Goal: Information Seeking & Learning: Find specific page/section

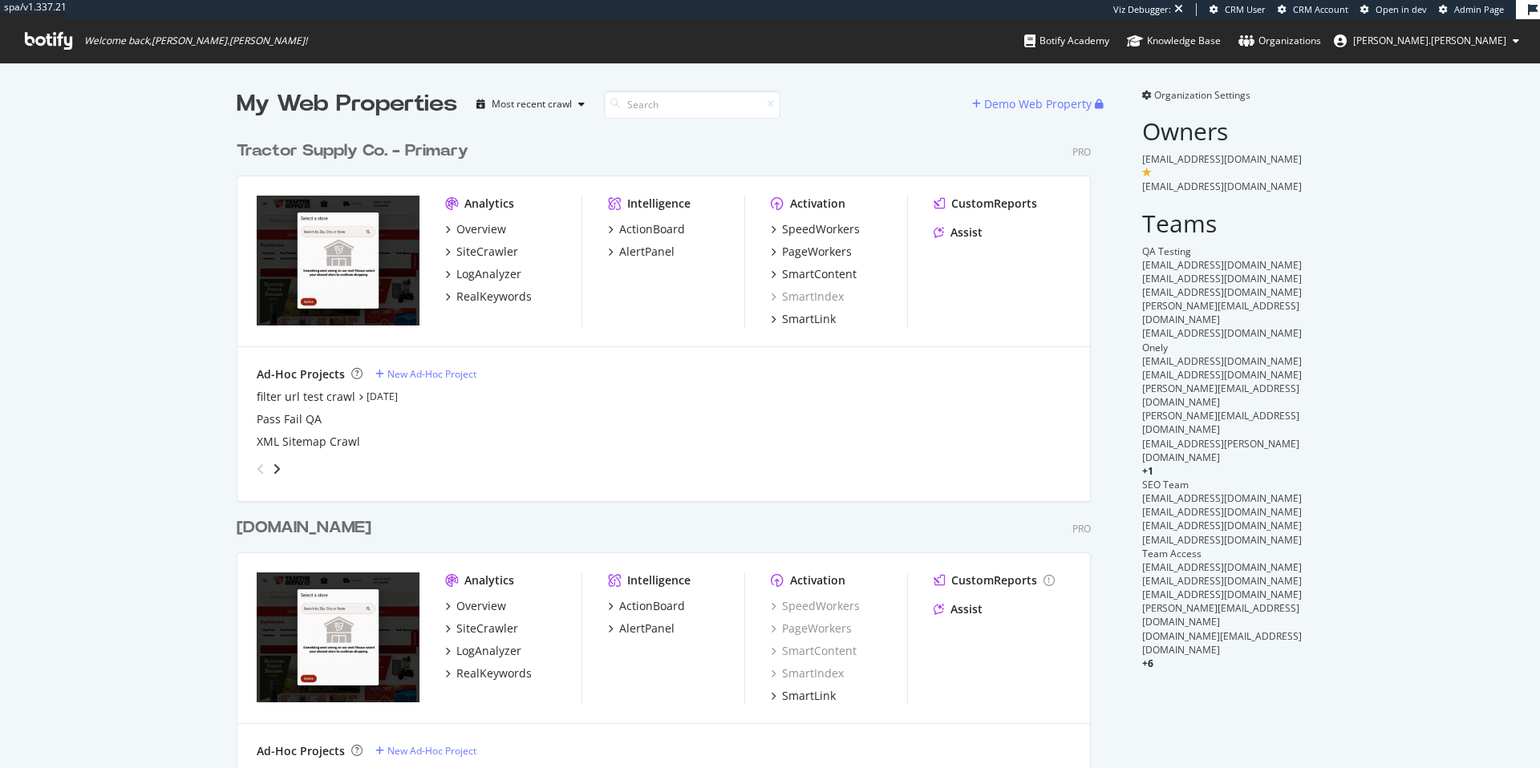
scroll to position [645, 855]
click at [820, 233] on div "SpeedWorkers" at bounding box center [821, 229] width 78 height 16
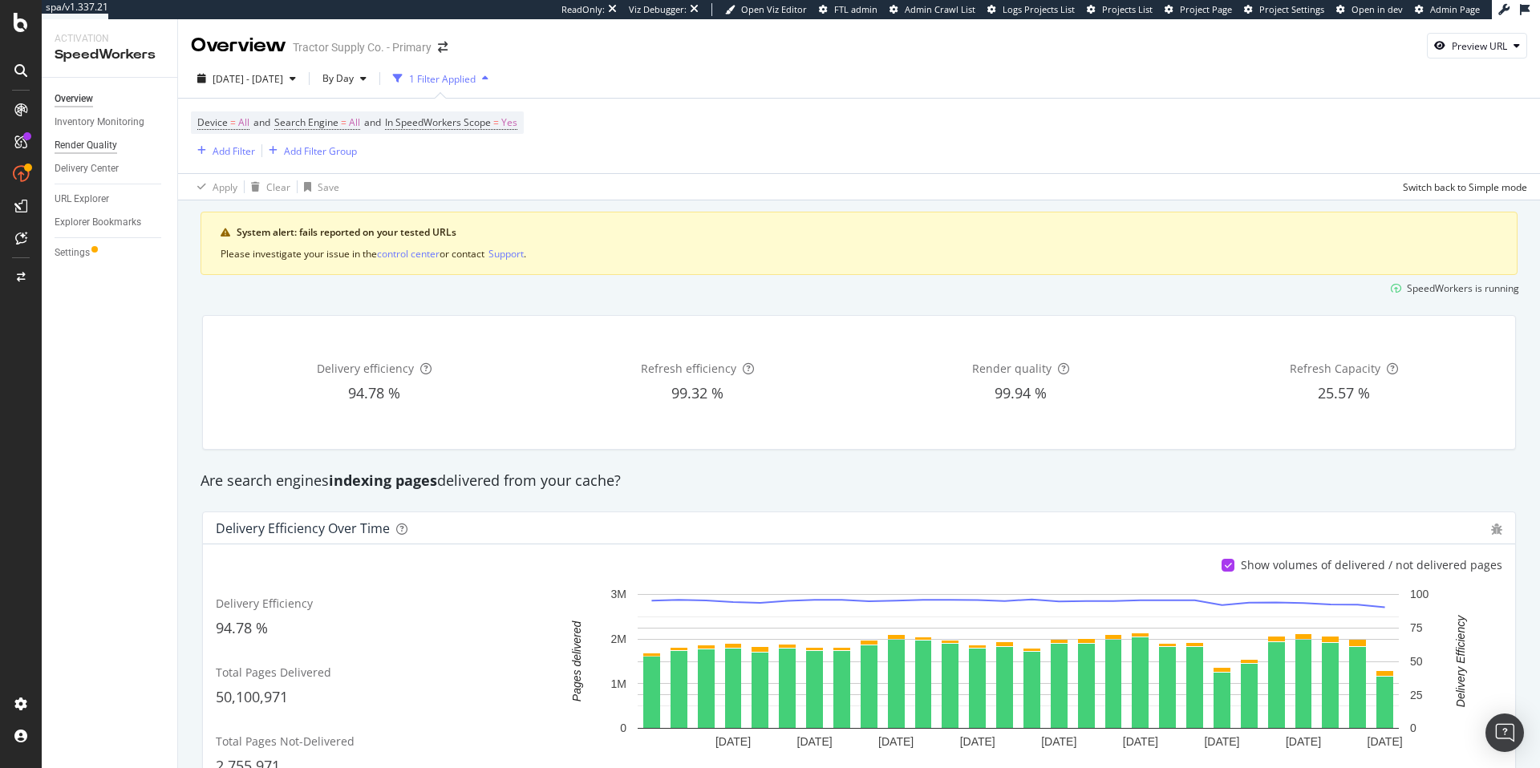
click at [96, 145] on div "Render Quality" at bounding box center [86, 145] width 63 height 17
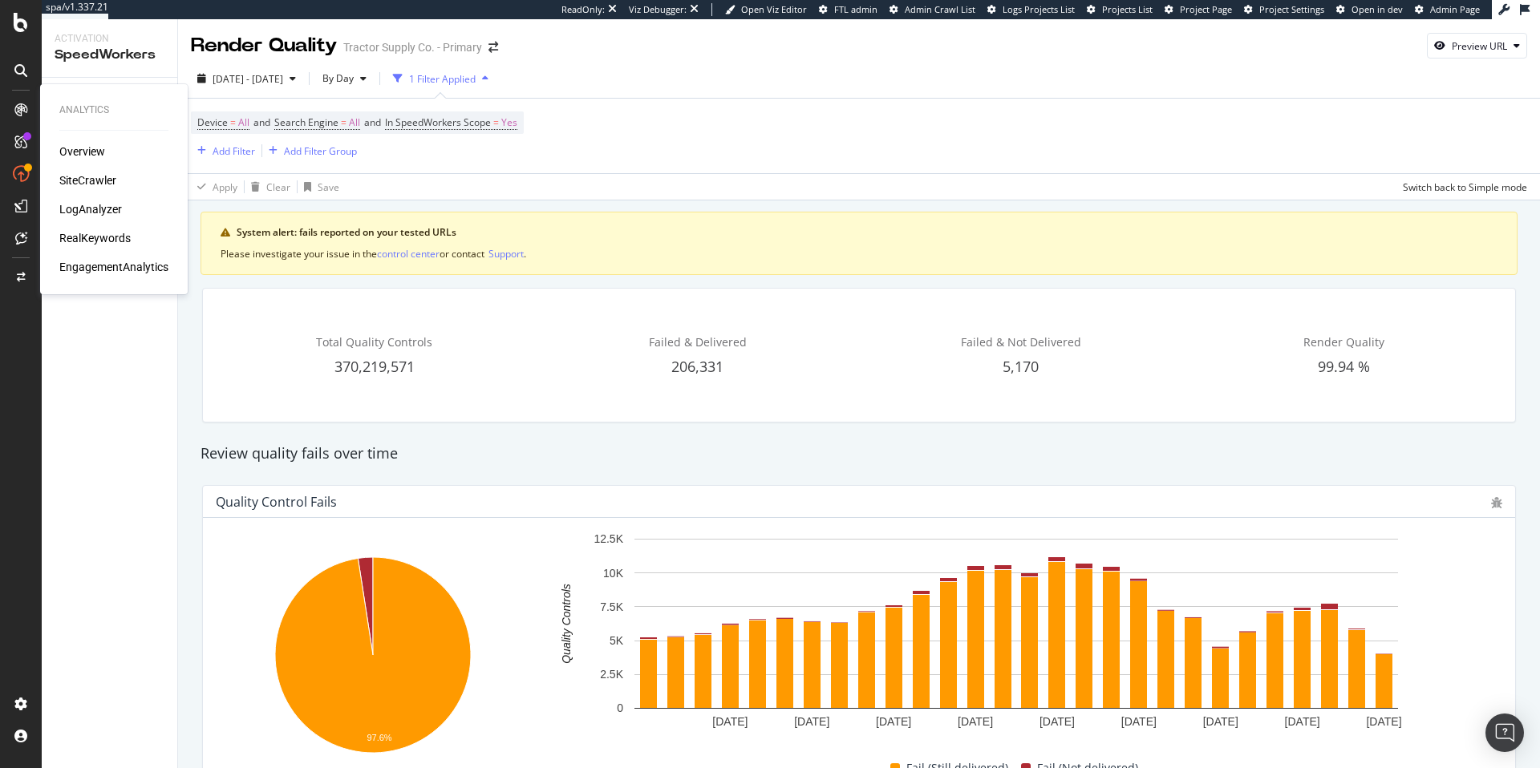
click at [79, 181] on div "SiteCrawler" at bounding box center [87, 180] width 57 height 16
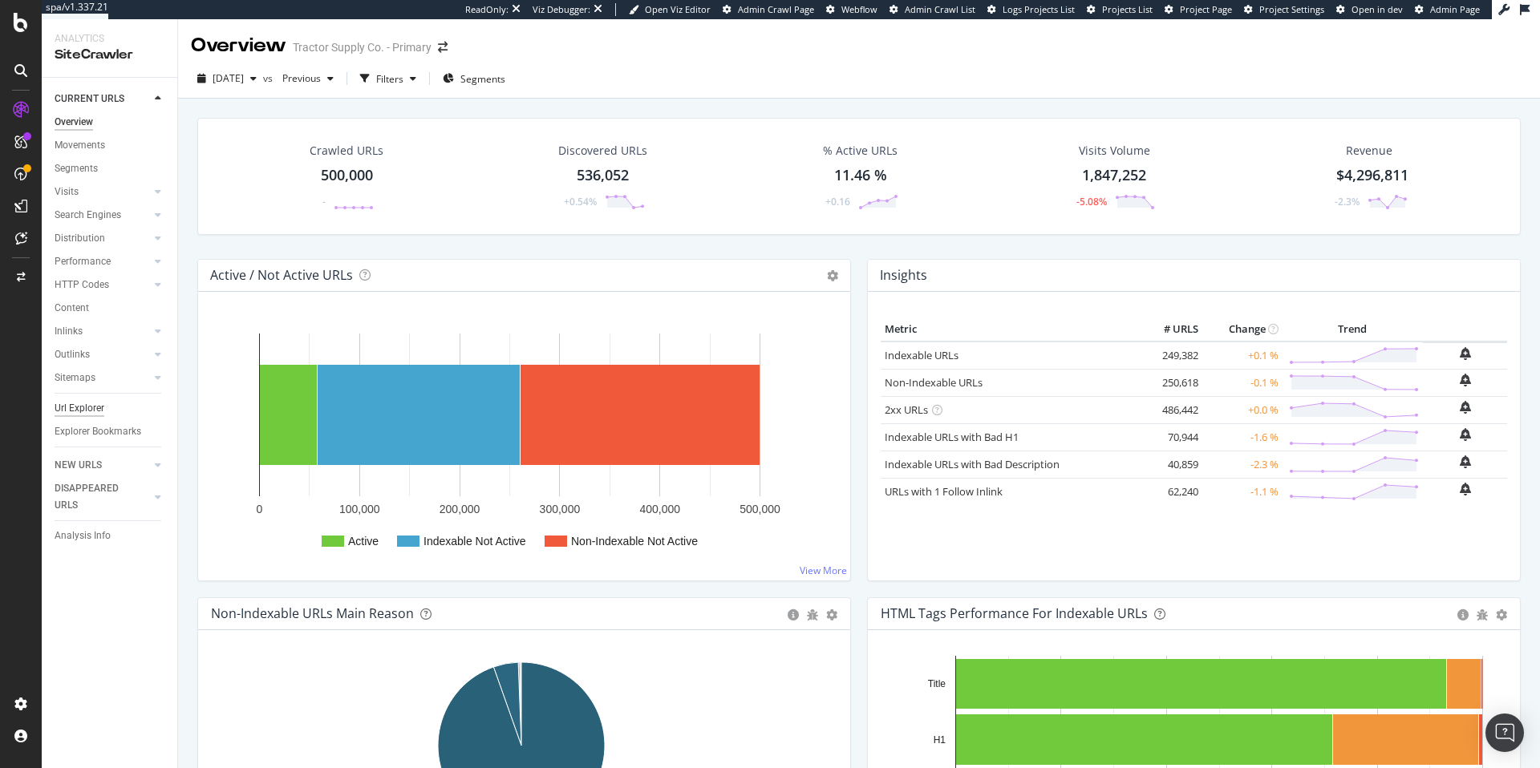
click at [90, 409] on div "Url Explorer" at bounding box center [80, 408] width 50 height 17
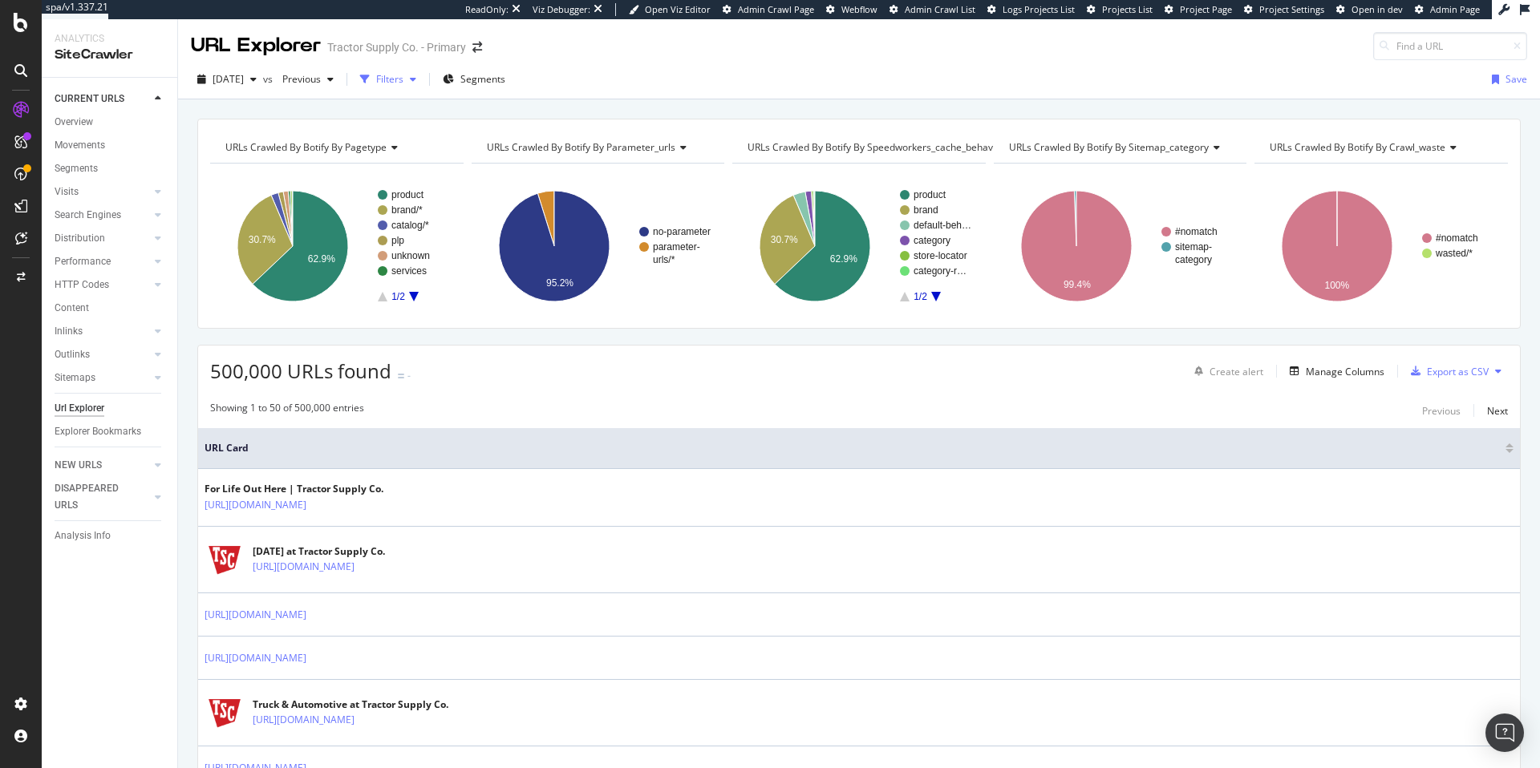
click at [403, 81] on div "Filters" at bounding box center [389, 79] width 27 height 14
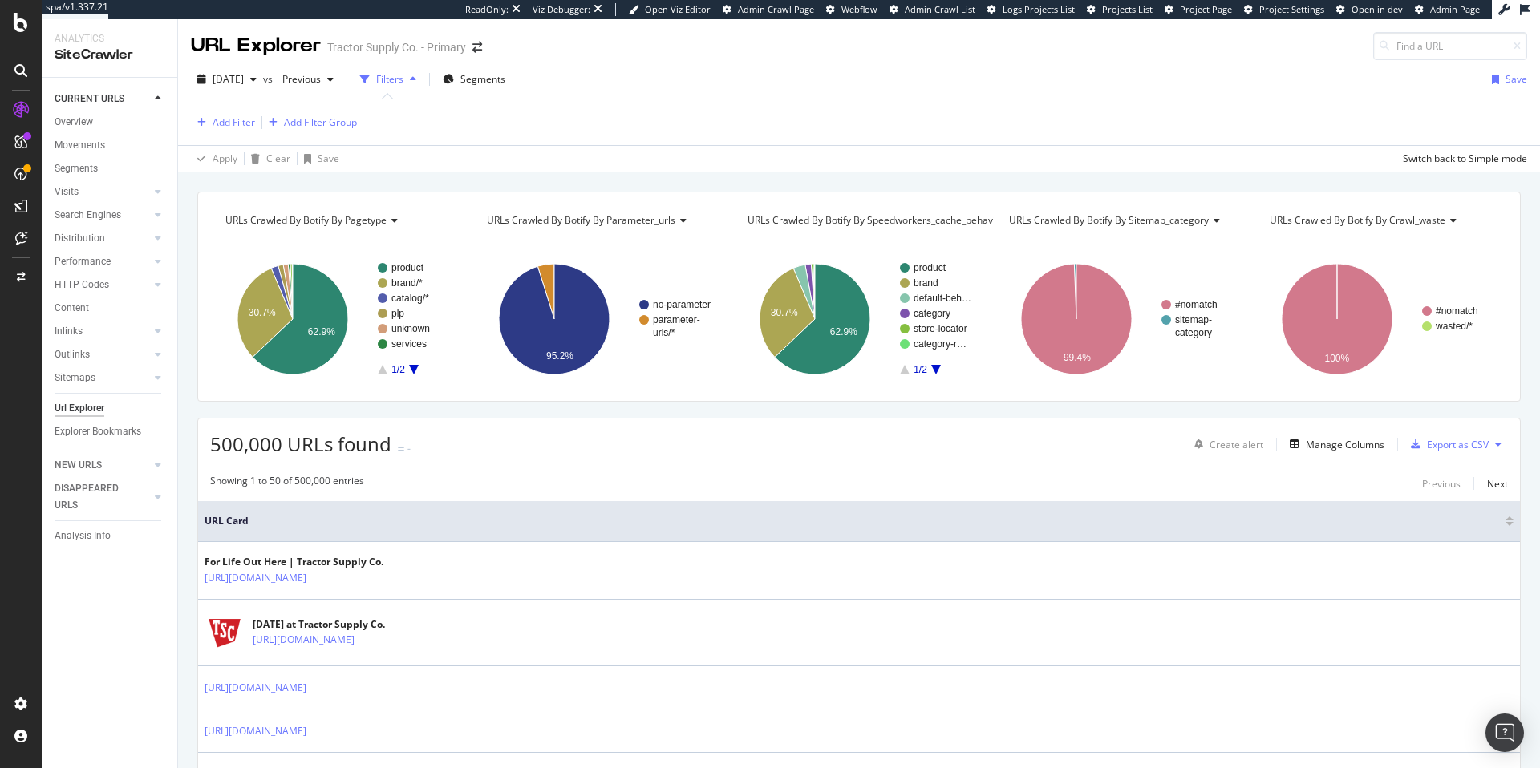
click at [233, 121] on div "Add Filter" at bounding box center [233, 122] width 42 height 14
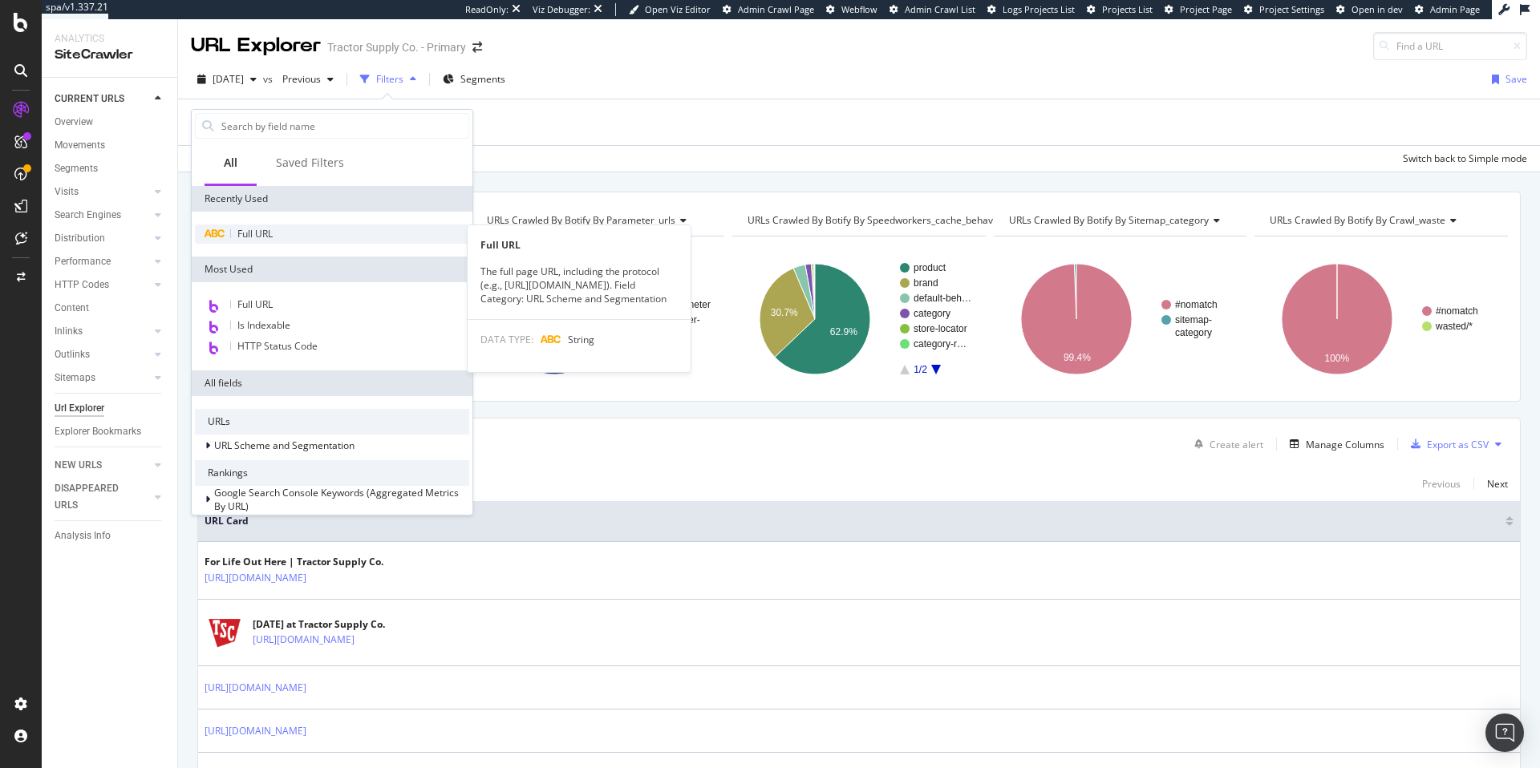
click at [248, 231] on span "Full URL" at bounding box center [254, 234] width 35 height 14
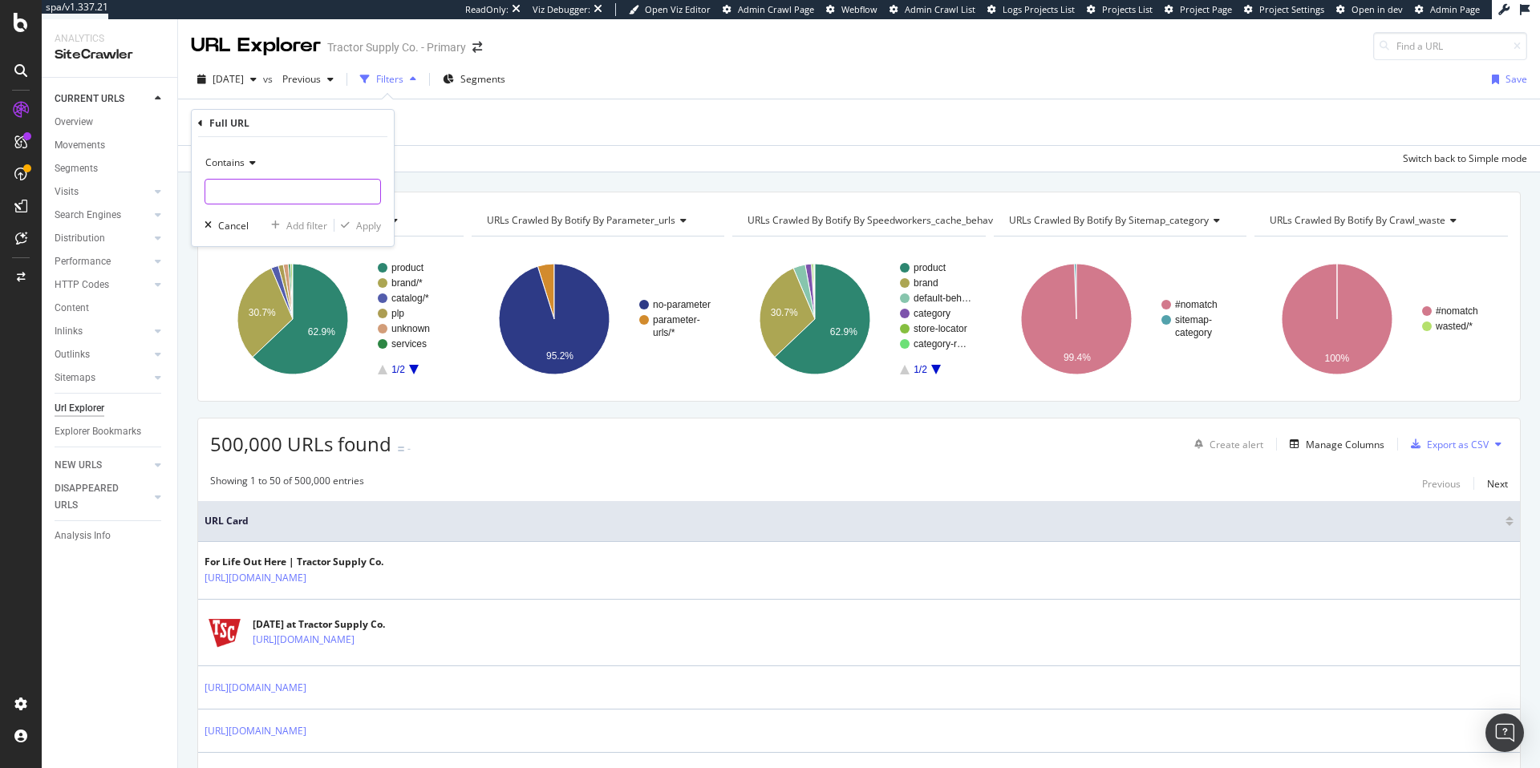
click at [258, 188] on input "text" at bounding box center [292, 192] width 175 height 26
type input "/portable-heaters"
click at [364, 223] on div "Apply" at bounding box center [368, 226] width 25 height 14
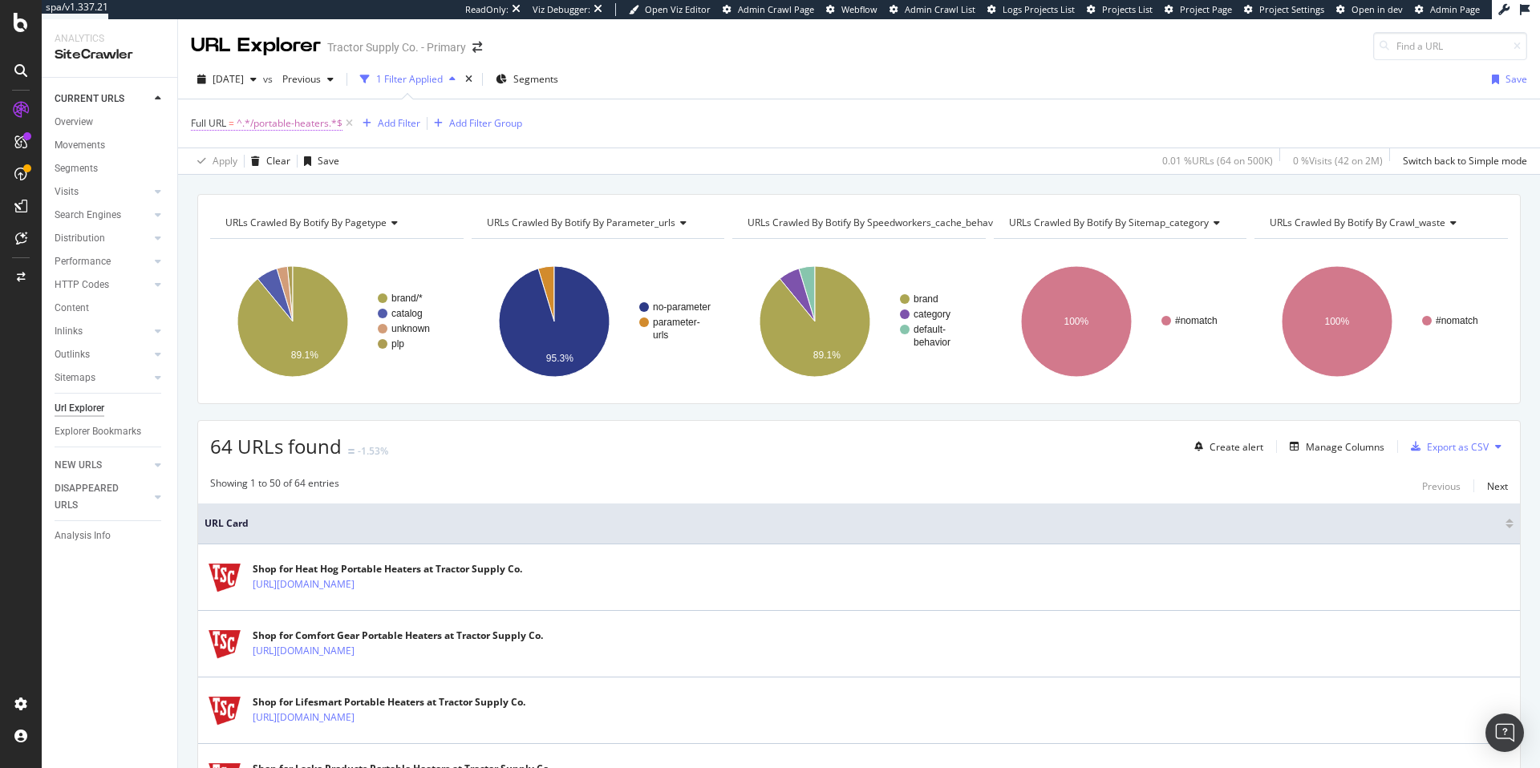
click at [275, 124] on span "^.*/portable-heaters.*$" at bounding box center [290, 123] width 106 height 22
click at [275, 192] on input "/portable-heaters" at bounding box center [281, 190] width 152 height 26
paste input "tsc/catalog"
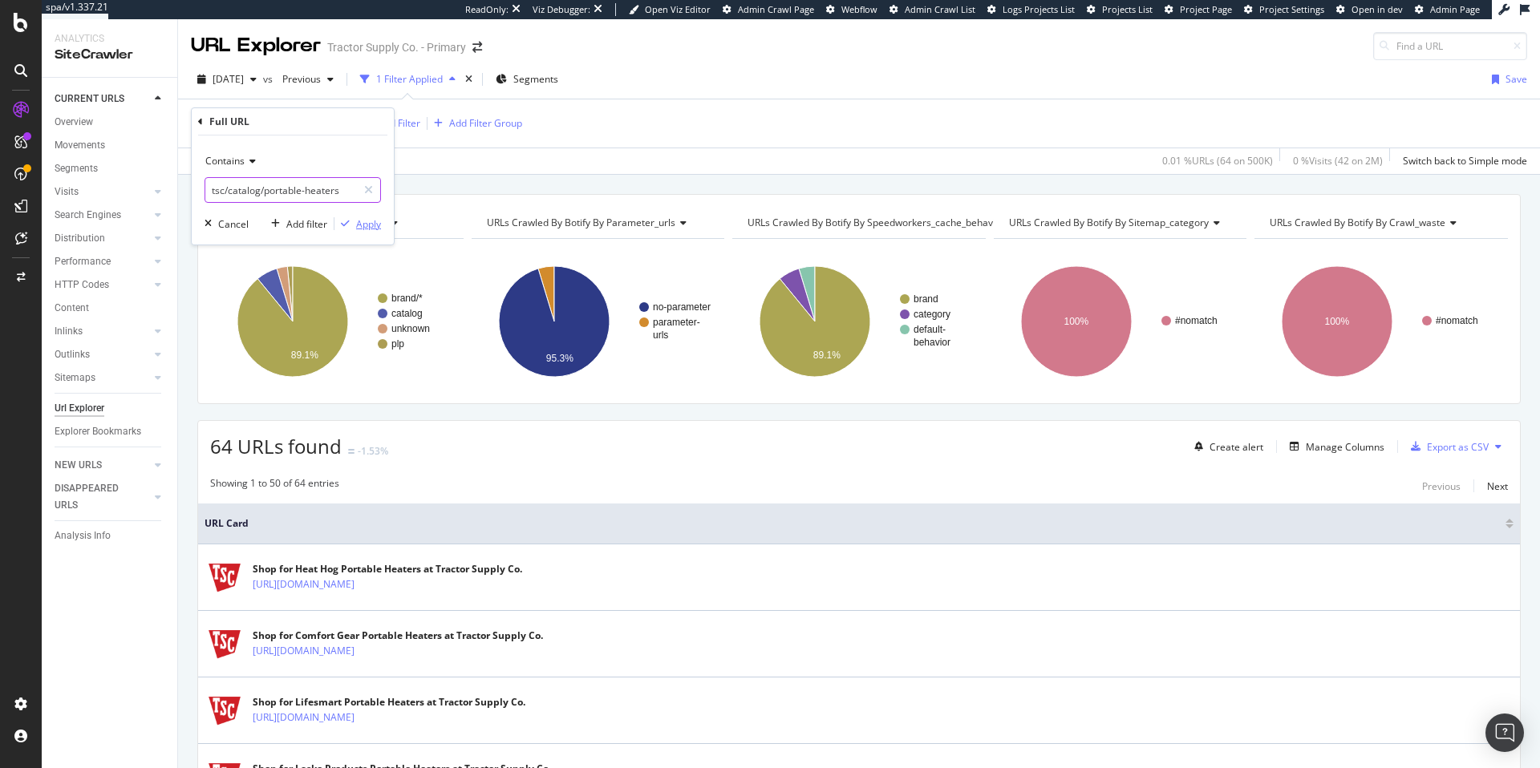
type input "tsc/catalog/portable-heaters"
click at [377, 224] on div "Apply" at bounding box center [368, 224] width 25 height 14
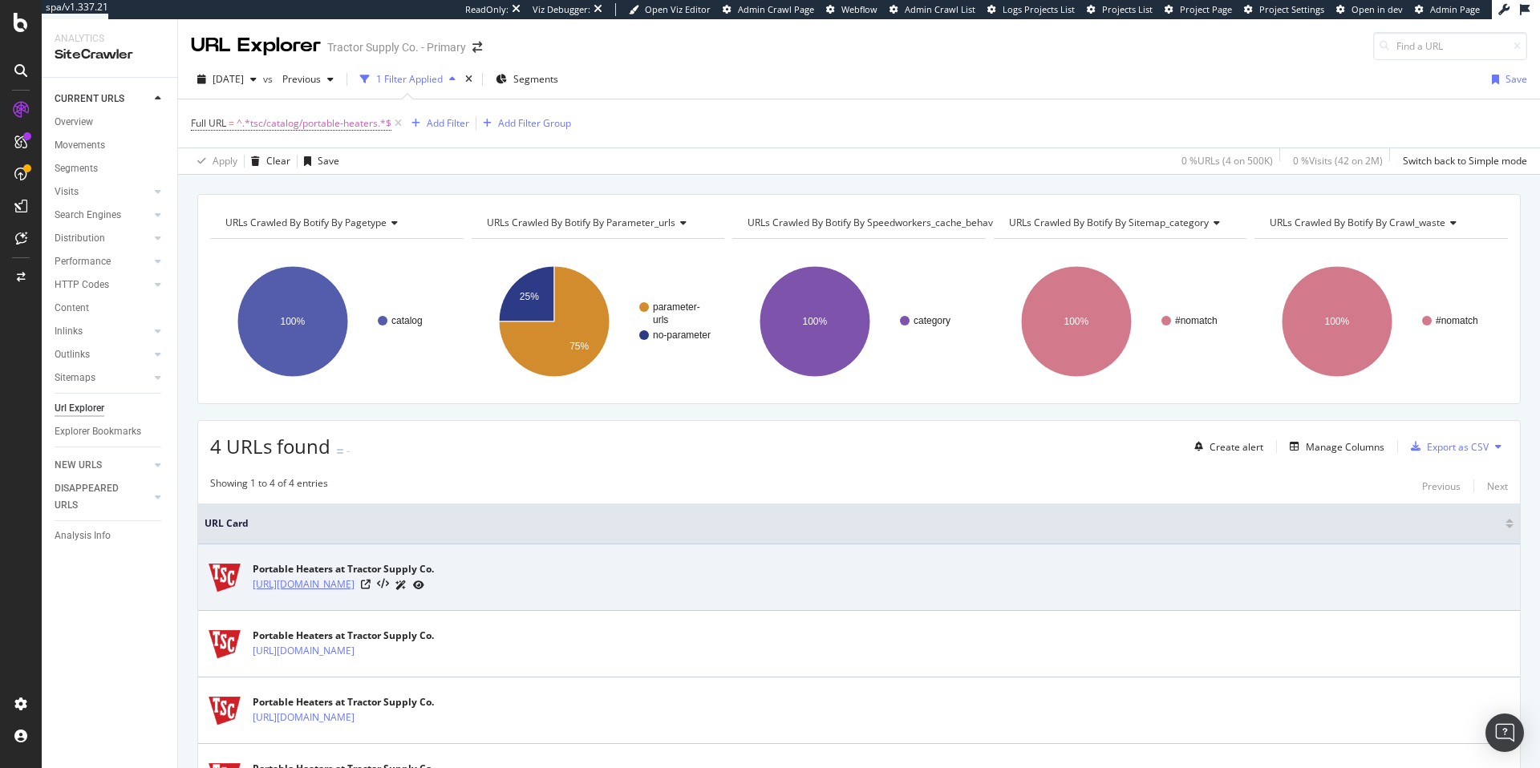
click at [354, 587] on link "https://www.tractorsupply.com/tsc/catalog/portable-heaters" at bounding box center [304, 585] width 102 height 16
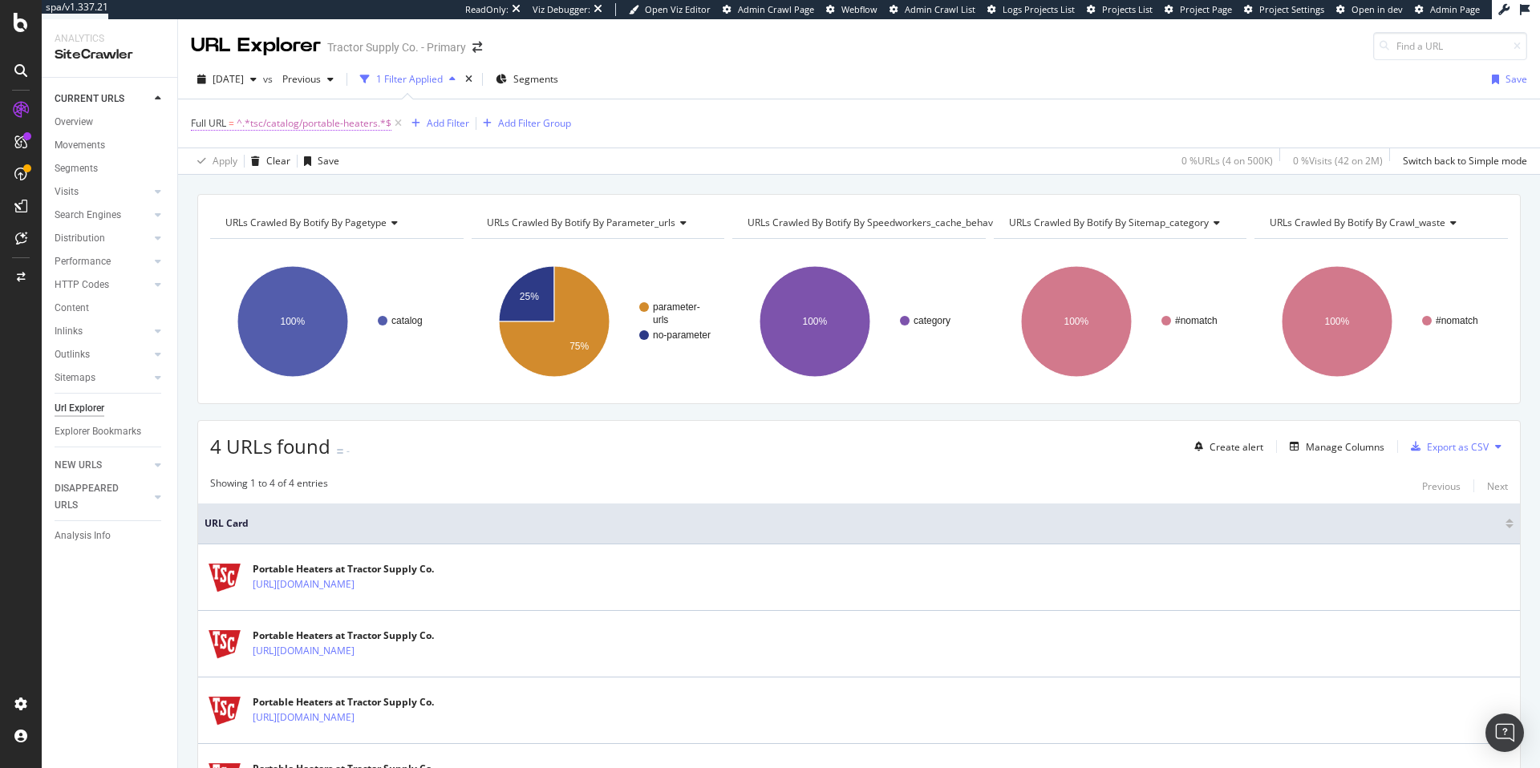
click at [348, 126] on span "^.*tsc/catalog/portable-heaters.*$" at bounding box center [314, 123] width 155 height 22
click at [301, 195] on input "tsc/catalog/portable-heaters" at bounding box center [281, 190] width 152 height 26
paste input "egory/heating-cooling"
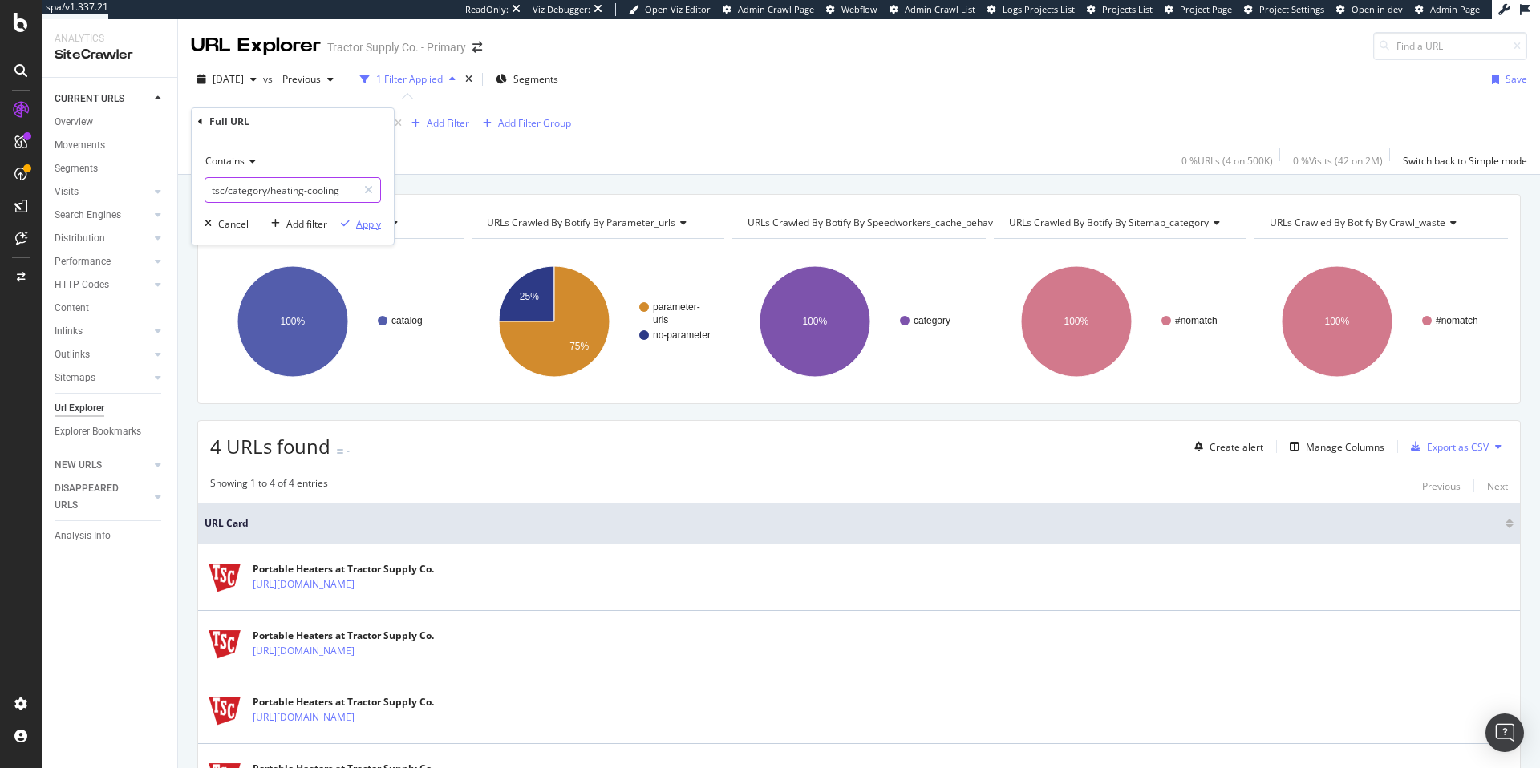
type input "tsc/category/heating-cooling"
click at [370, 227] on div "Apply" at bounding box center [368, 224] width 25 height 14
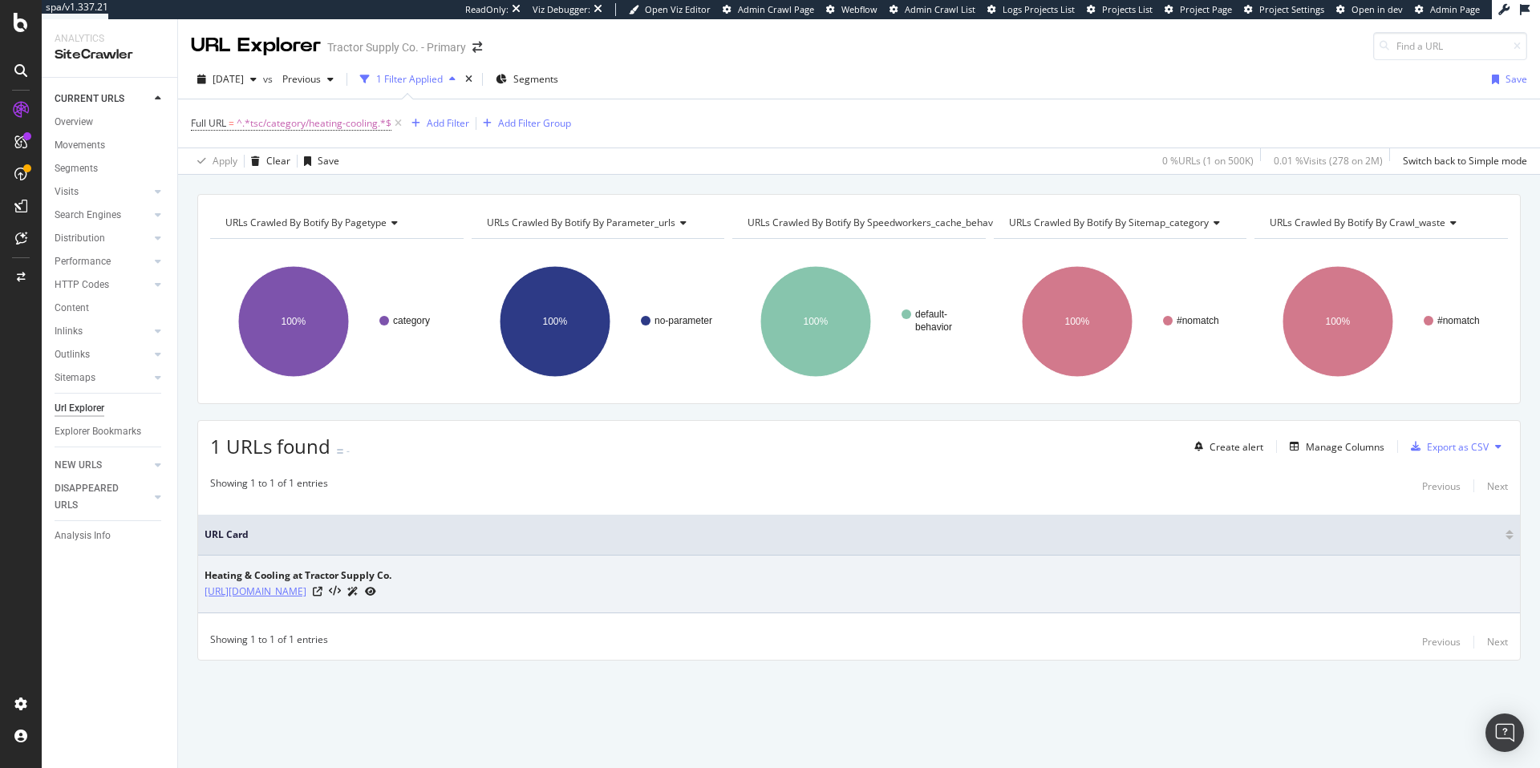
click at [306, 593] on link "[URL][DOMAIN_NAME]" at bounding box center [255, 592] width 102 height 16
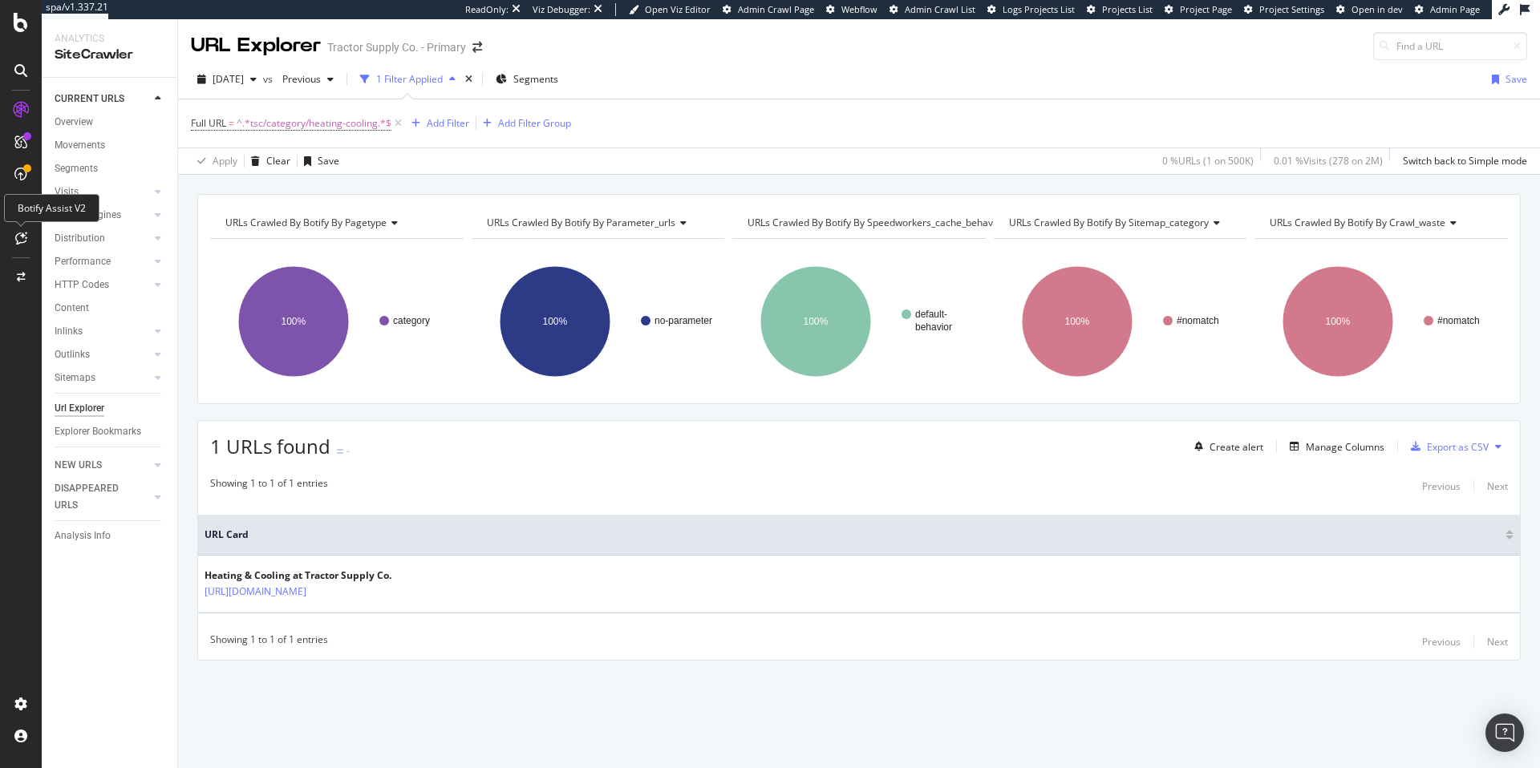
click at [21, 238] on icon at bounding box center [21, 238] width 12 height 13
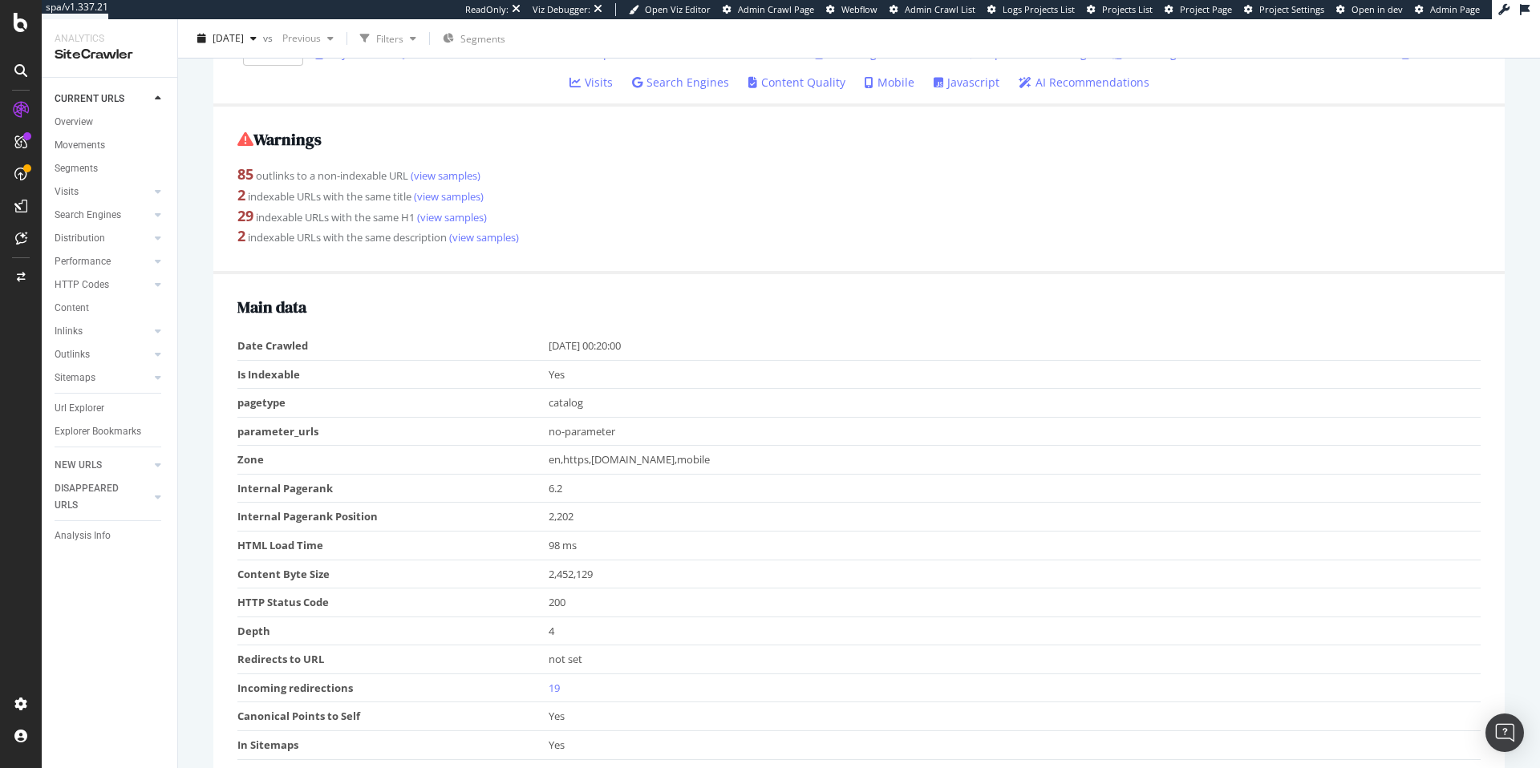
scroll to position [539, 0]
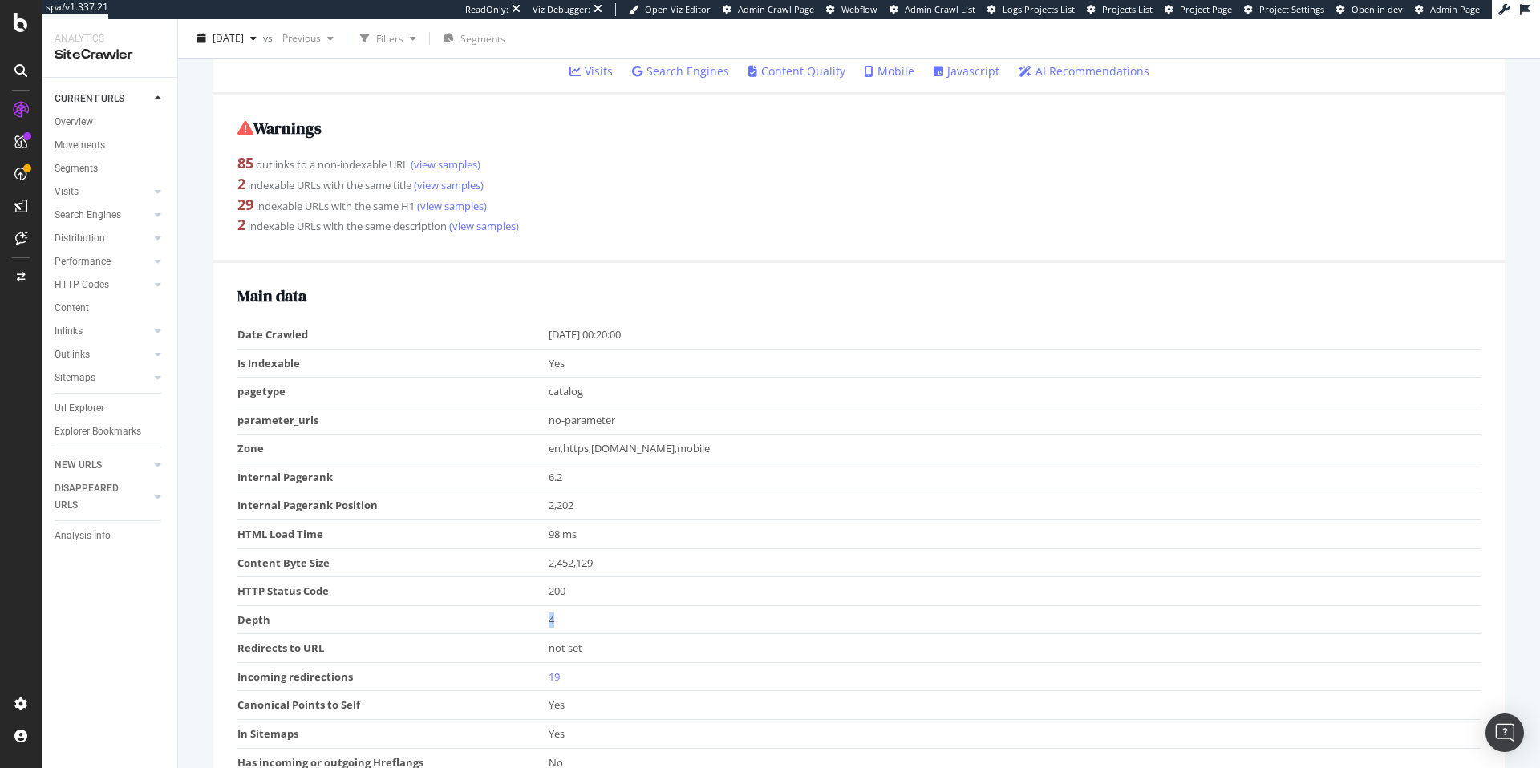
drag, startPoint x: 562, startPoint y: 623, endPoint x: 543, endPoint y: 622, distance: 19.3
click at [543, 622] on tr "Depth 4" at bounding box center [858, 619] width 1243 height 29
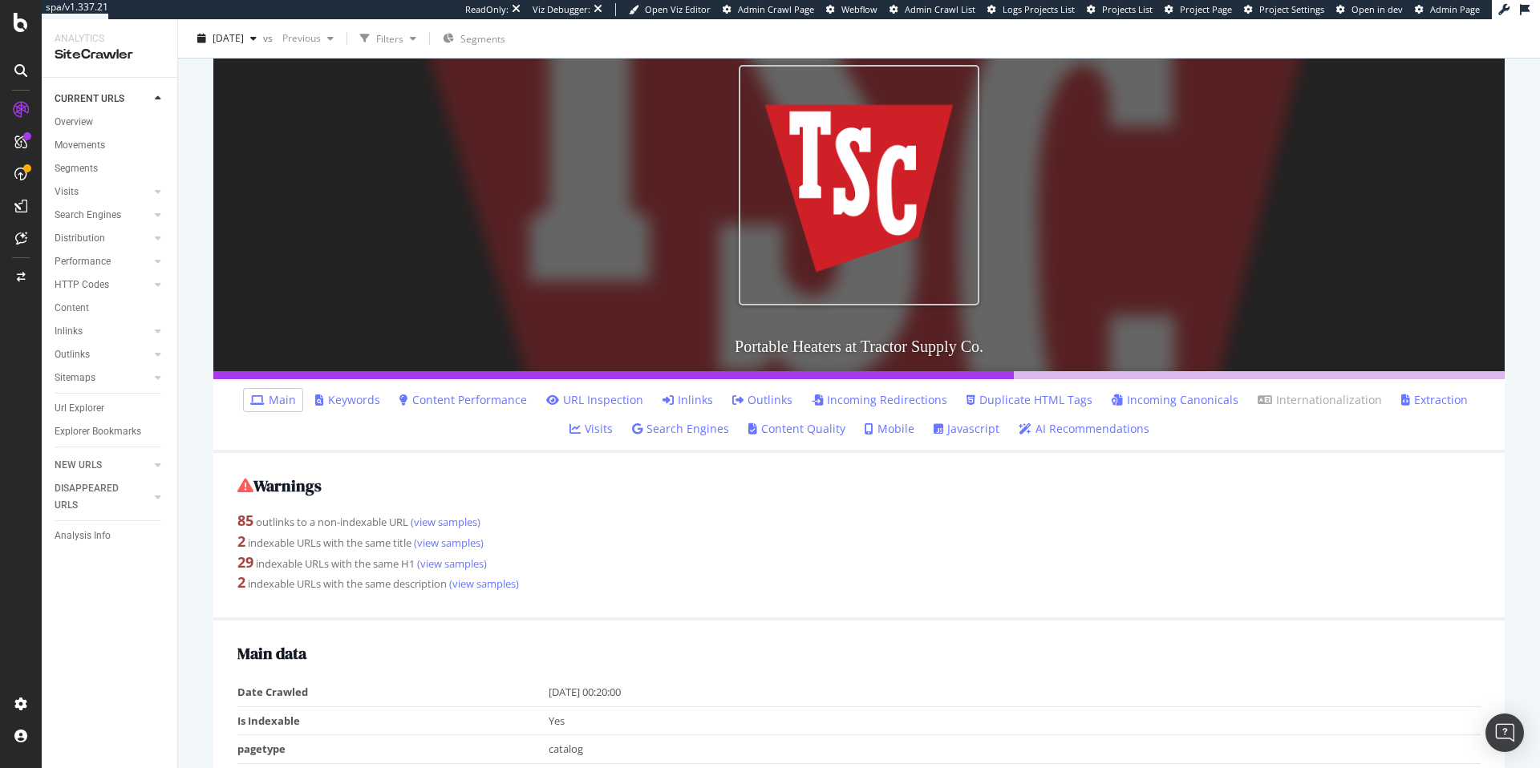
scroll to position [163, 0]
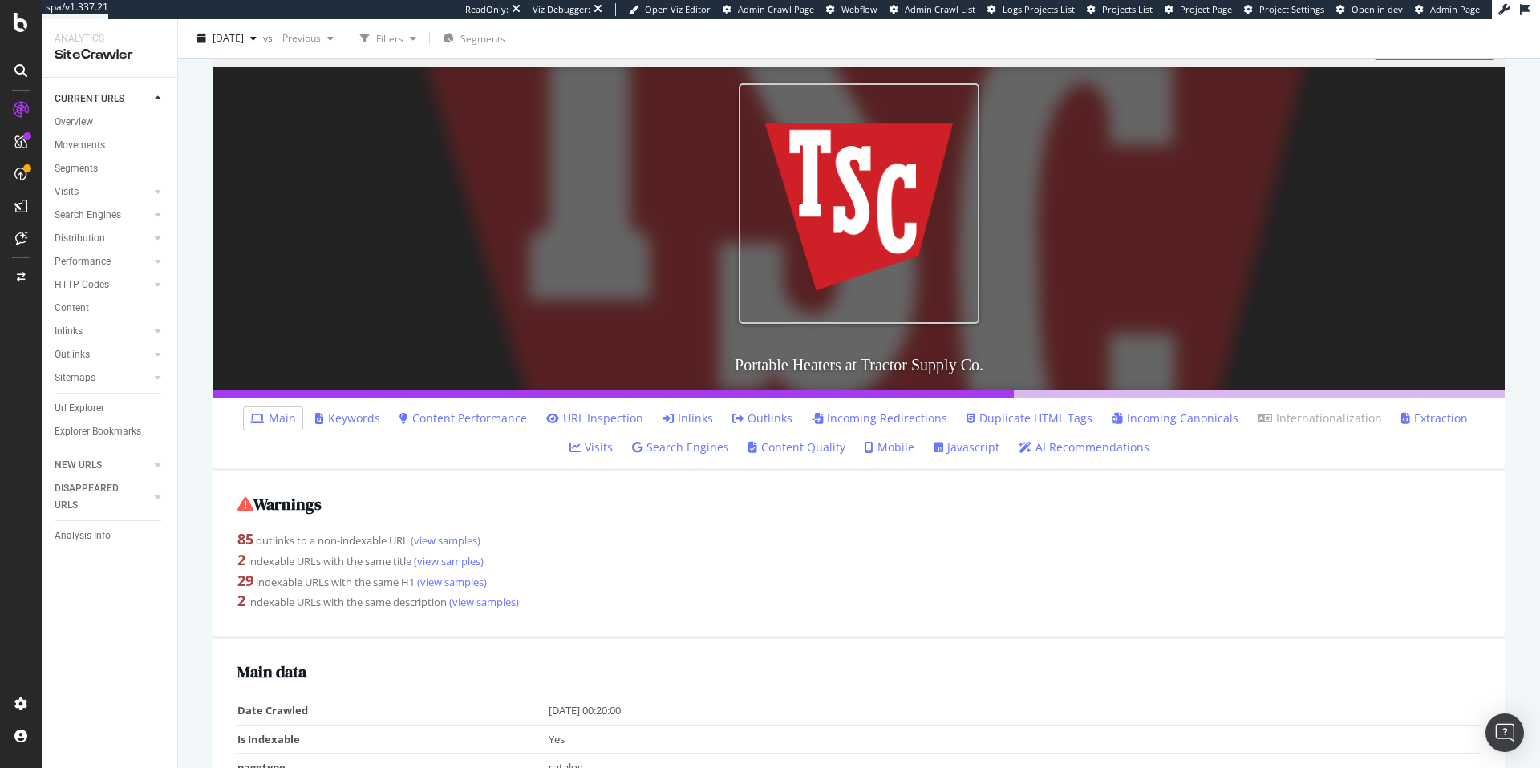
click at [662, 422] on link "Inlinks" at bounding box center [687, 419] width 51 height 16
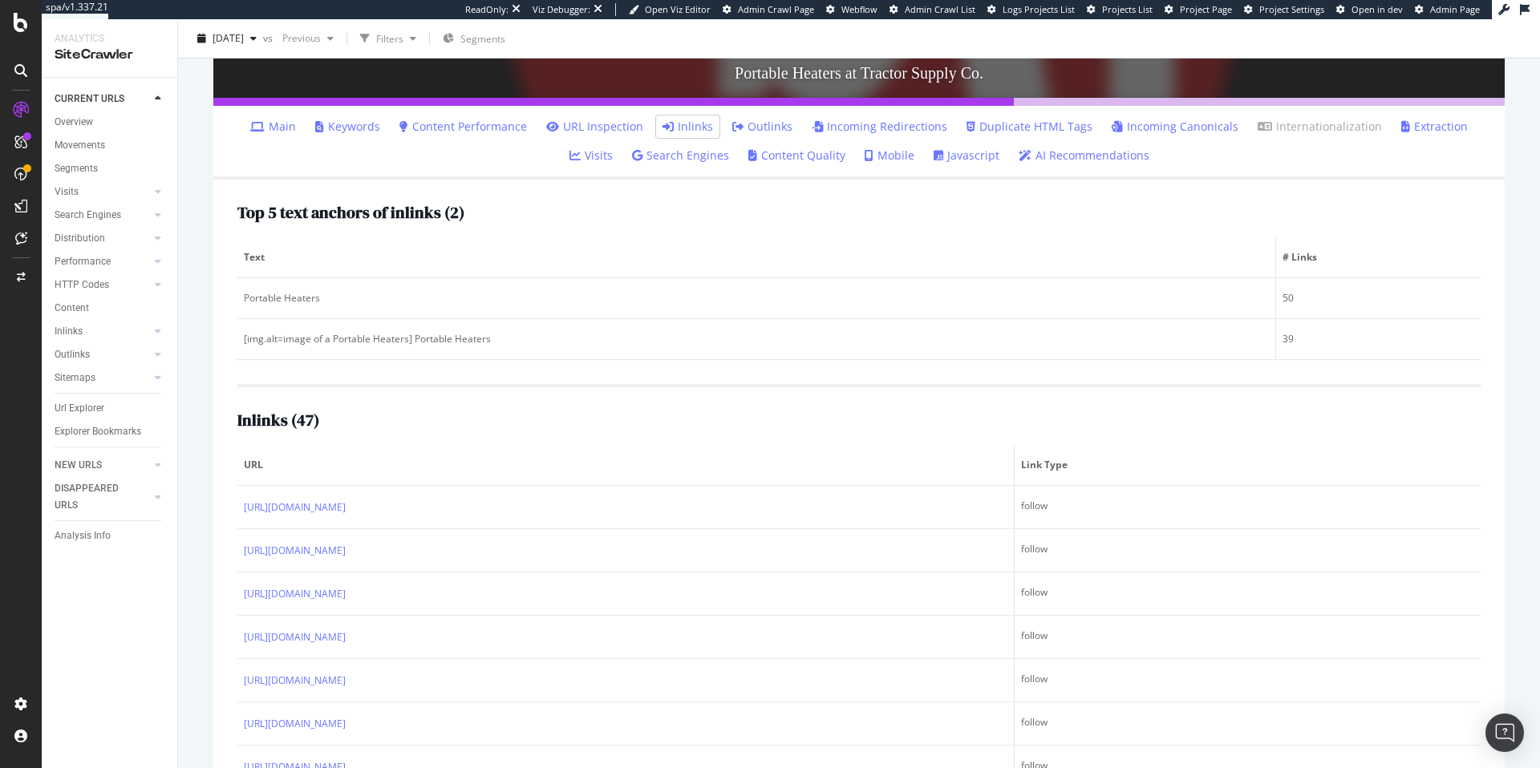
scroll to position [486, 0]
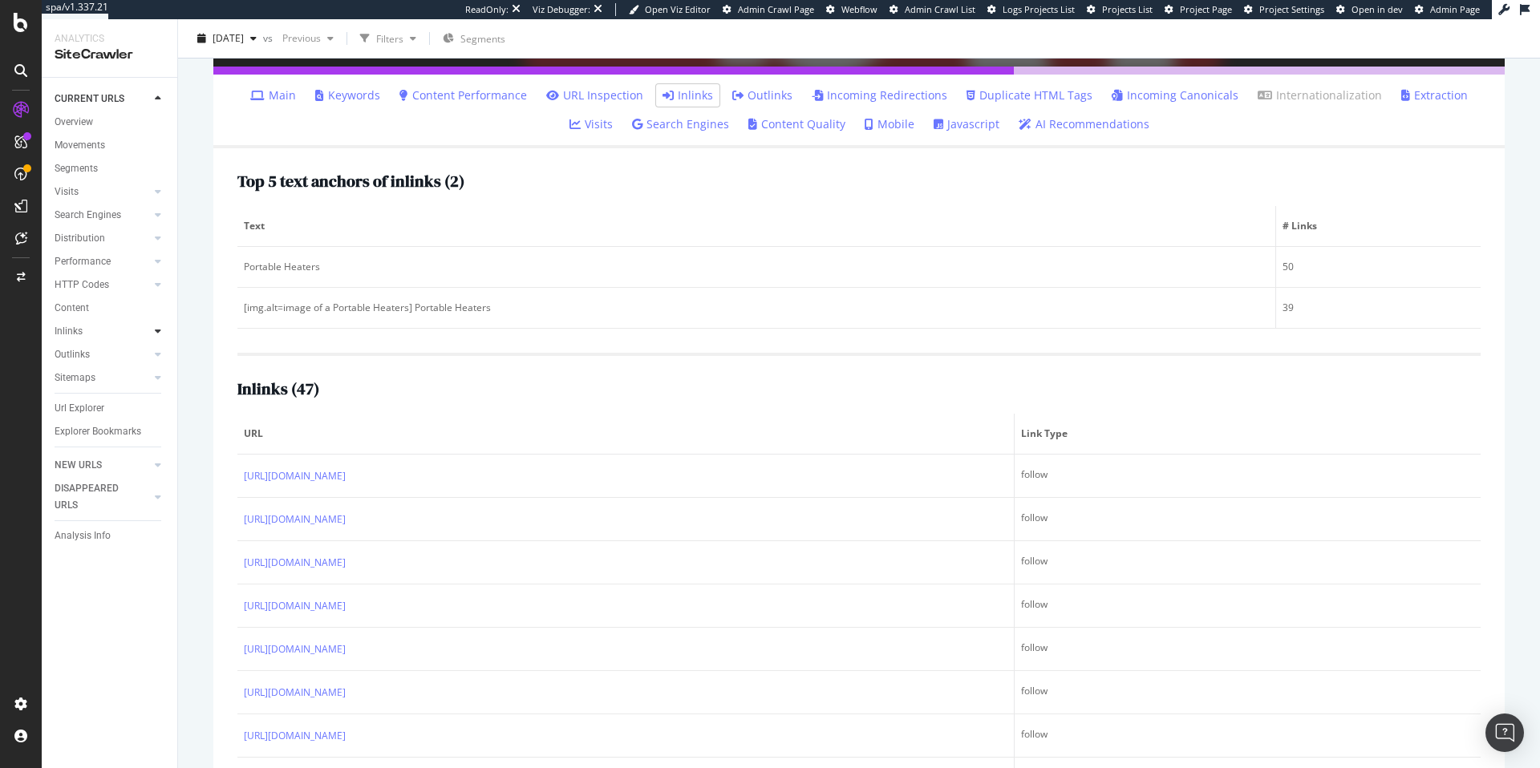
click at [160, 335] on icon at bounding box center [158, 331] width 6 height 10
click at [158, 329] on icon at bounding box center [158, 331] width 6 height 10
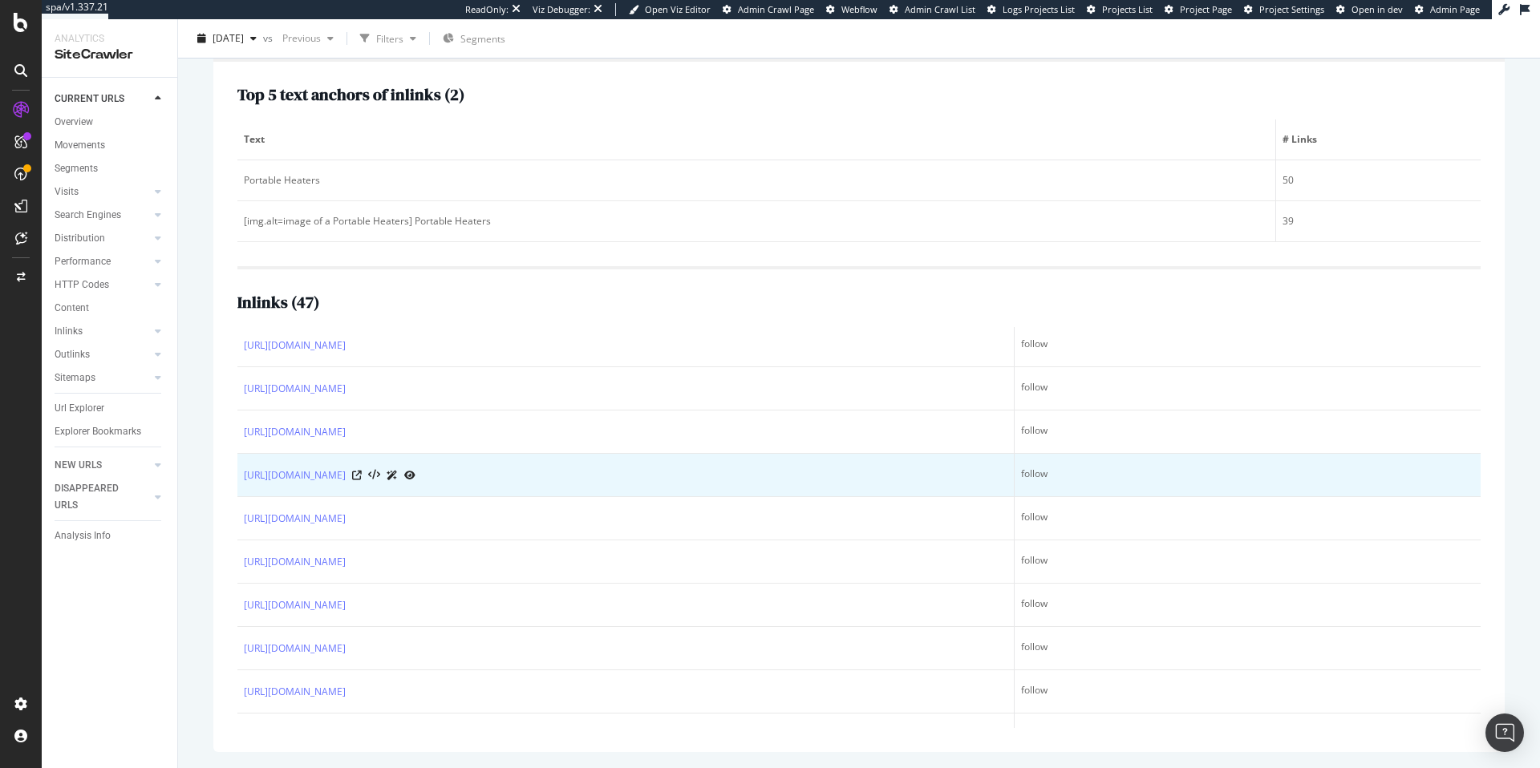
scroll to position [380, 0]
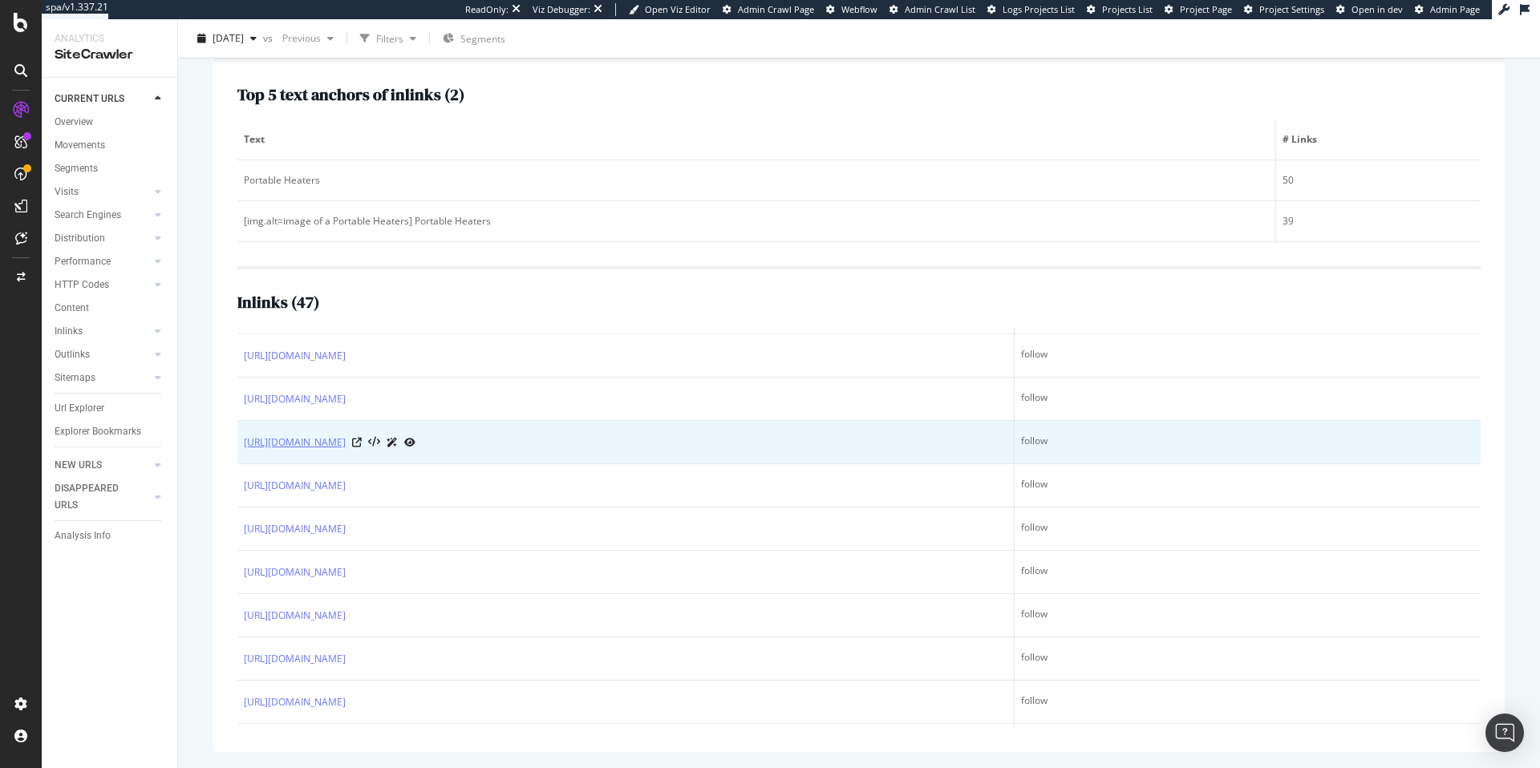
click at [346, 443] on link "https://www.tractorsupply.com/tsc/catalog/heaters" at bounding box center [295, 443] width 102 height 16
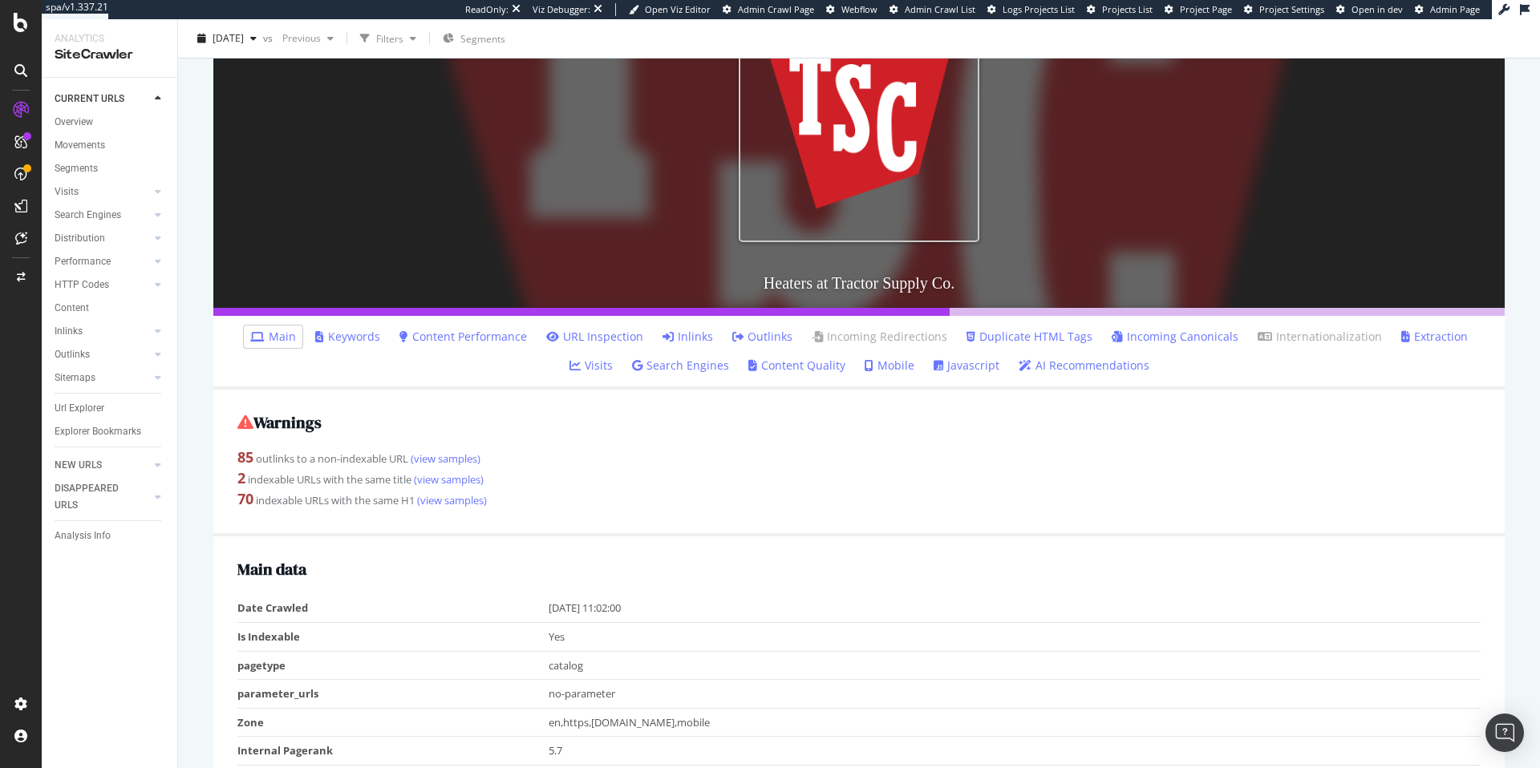
scroll to position [209, 0]
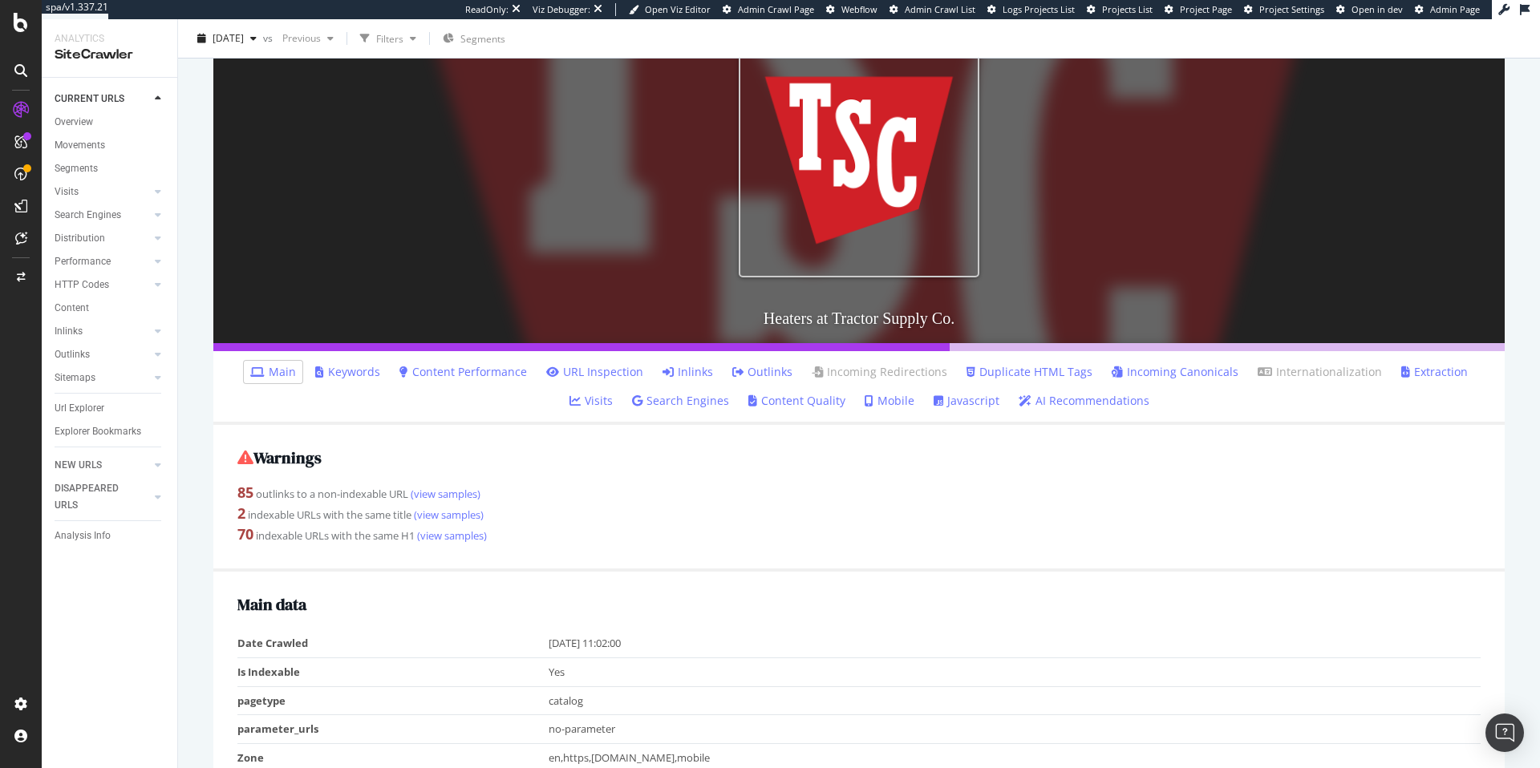
click at [668, 372] on link "Inlinks" at bounding box center [687, 372] width 51 height 16
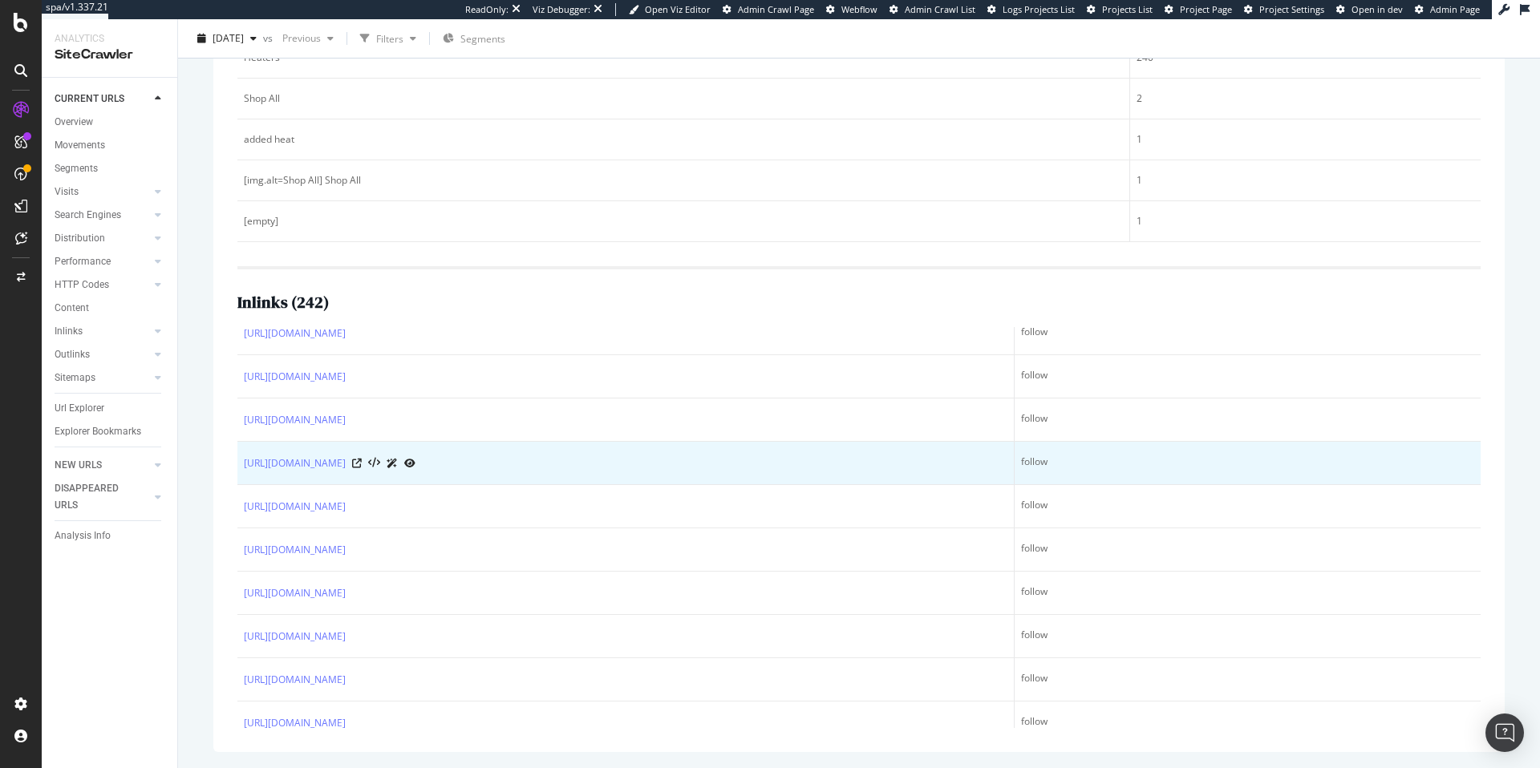
scroll to position [721, 0]
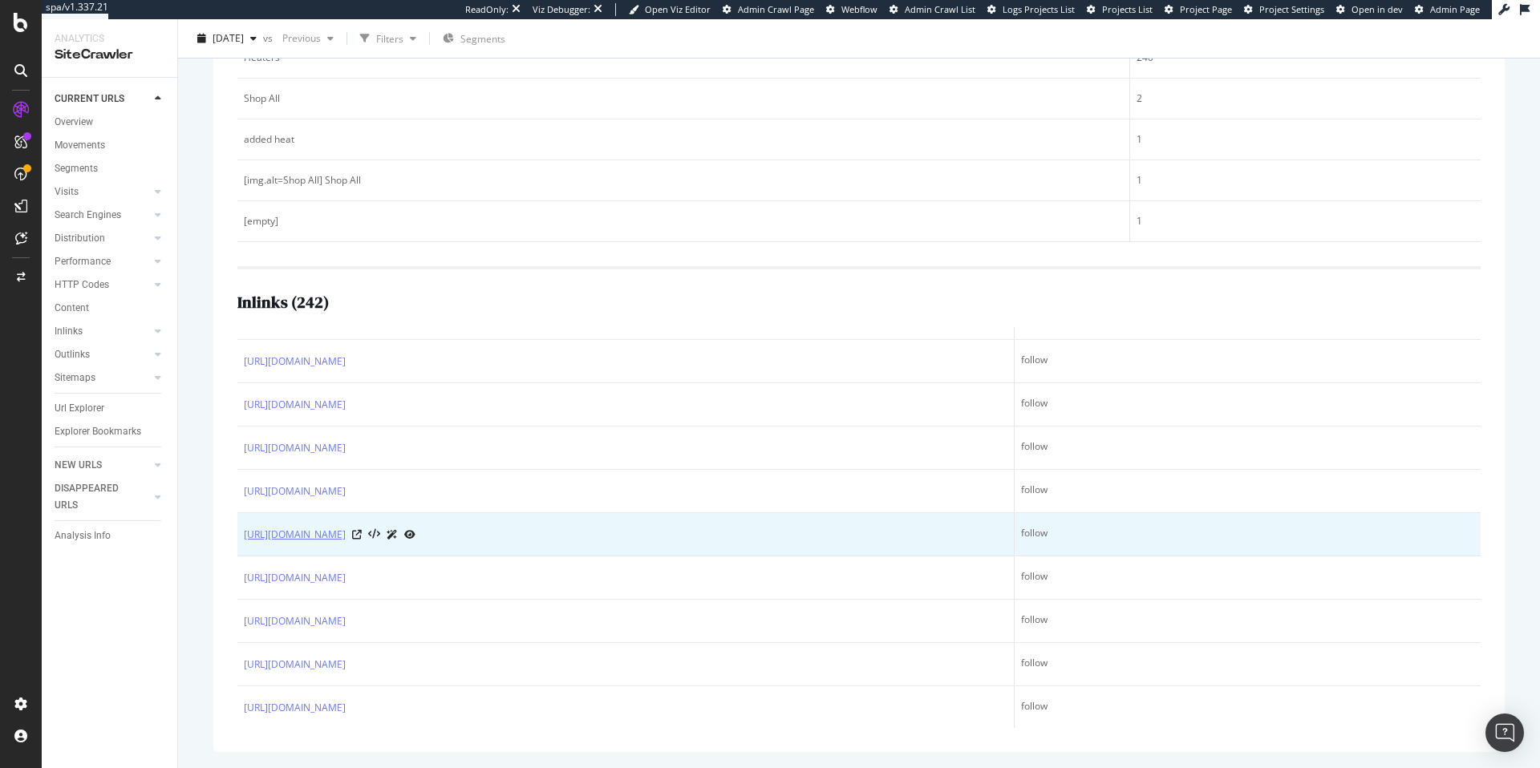
click at [346, 535] on link "https://www.tractorsupply.com/tsc/category/heaters" at bounding box center [295, 535] width 102 height 16
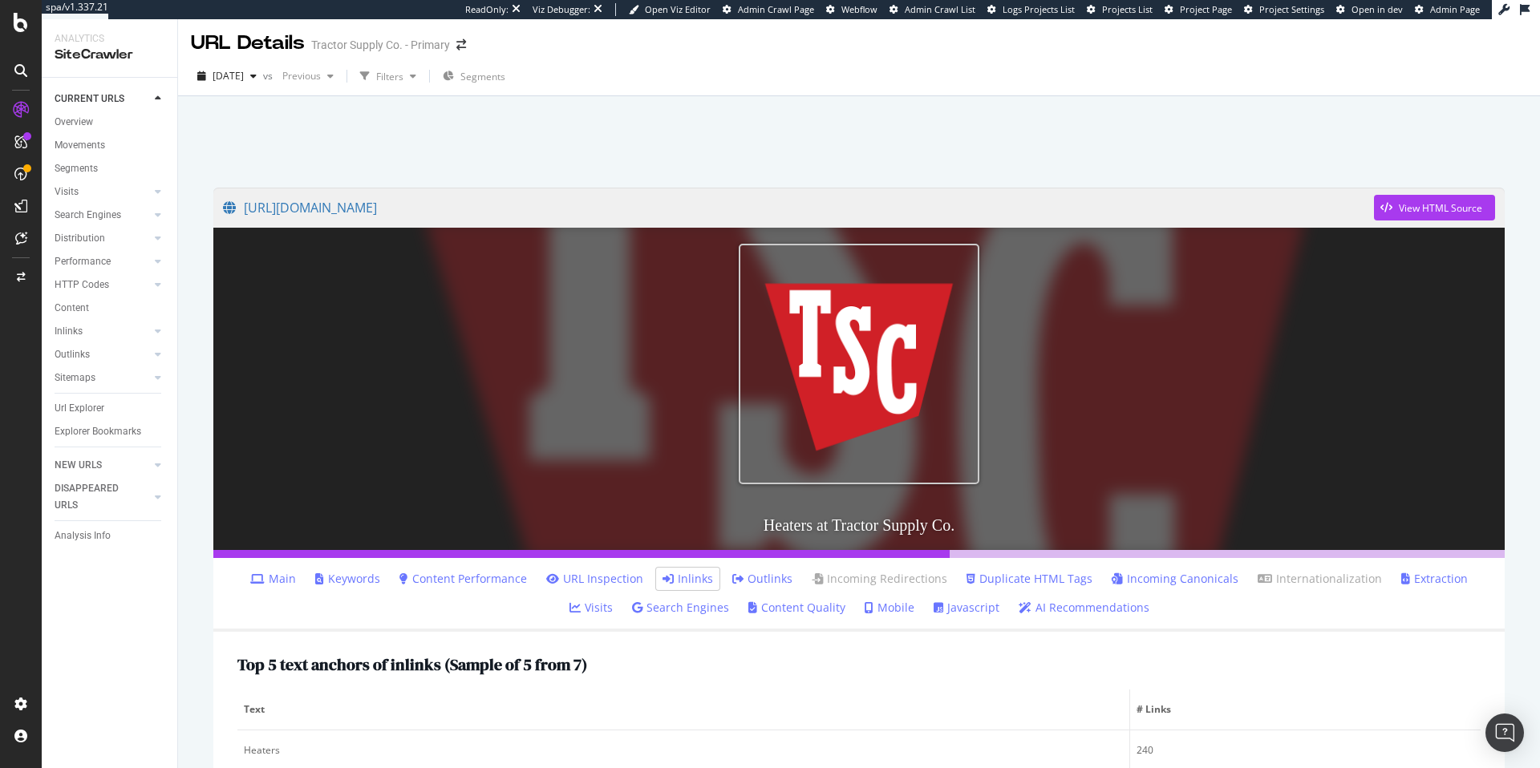
scroll to position [0, 0]
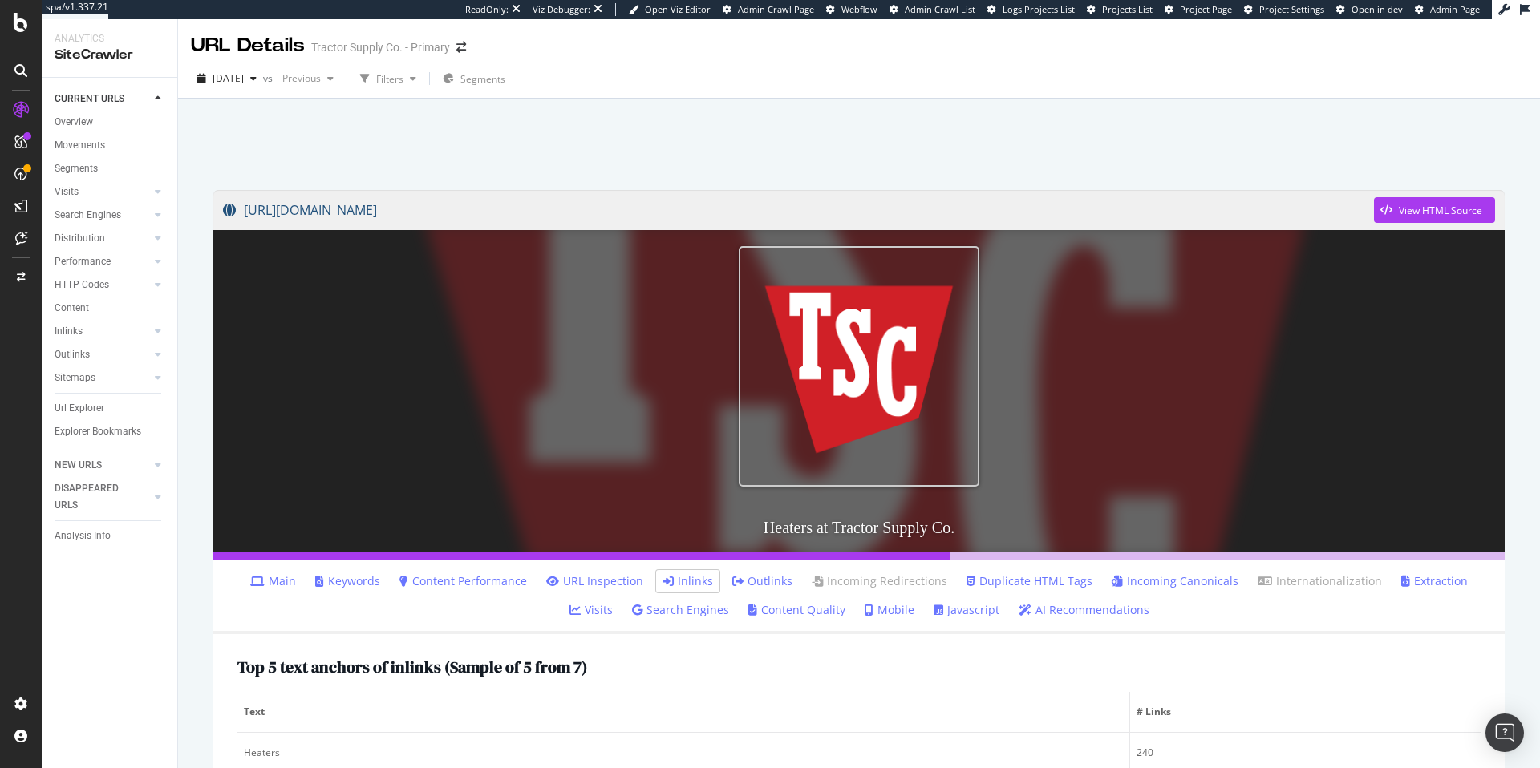
click at [492, 212] on link "https://www.tractorsupply.com/tsc/catalog/heaters" at bounding box center [798, 210] width 1151 height 40
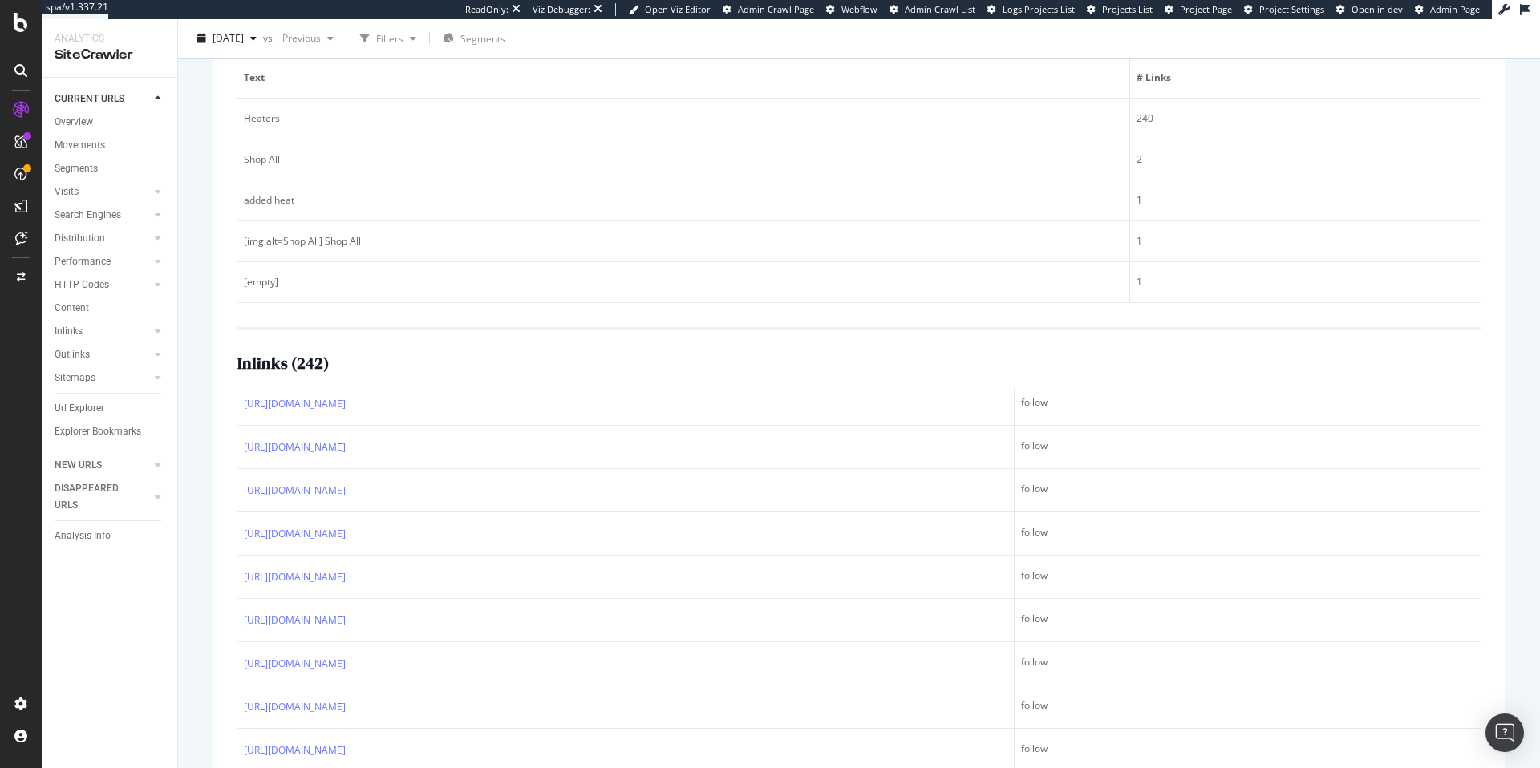
scroll to position [1143, 0]
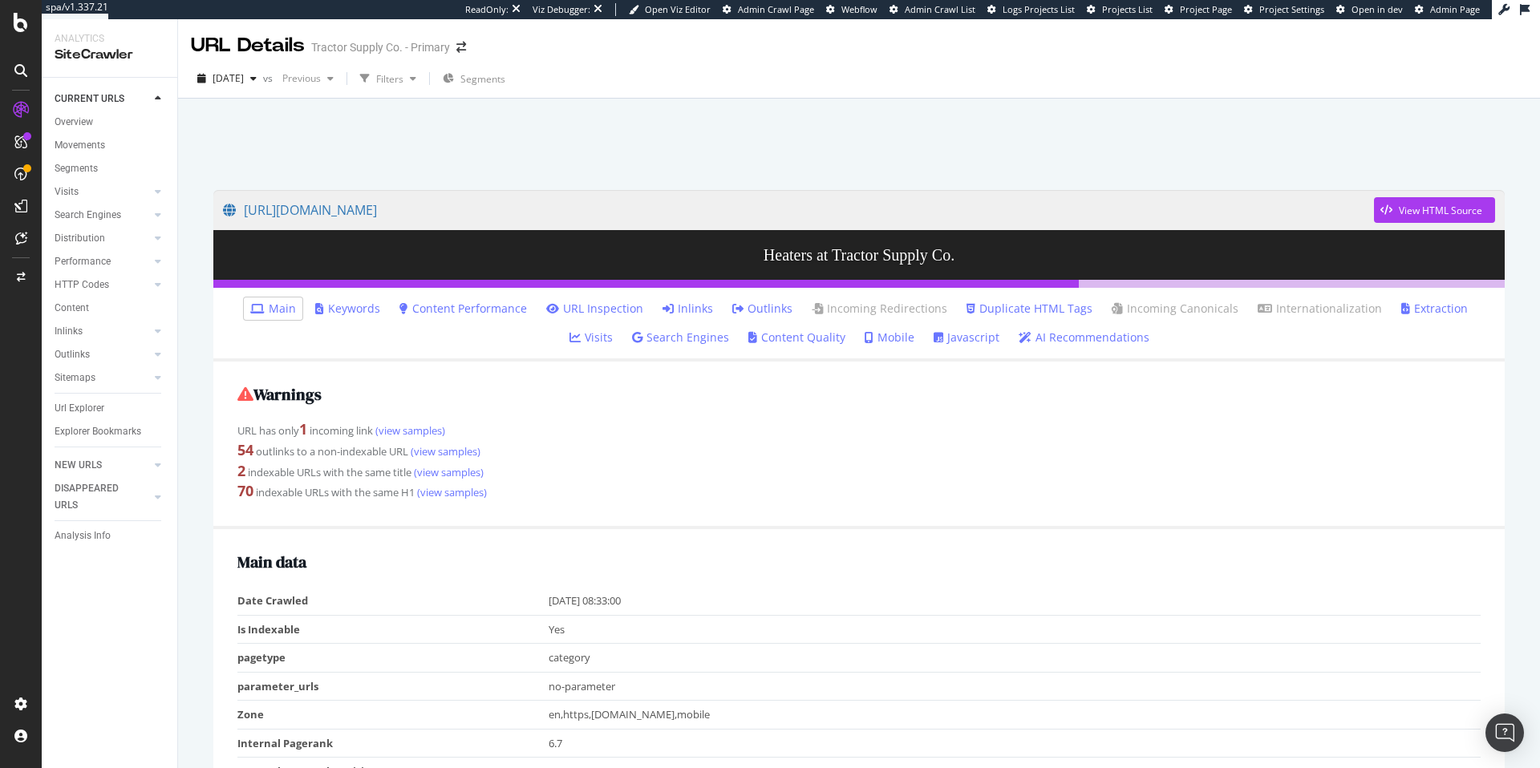
click at [666, 313] on link "Inlinks" at bounding box center [687, 309] width 51 height 16
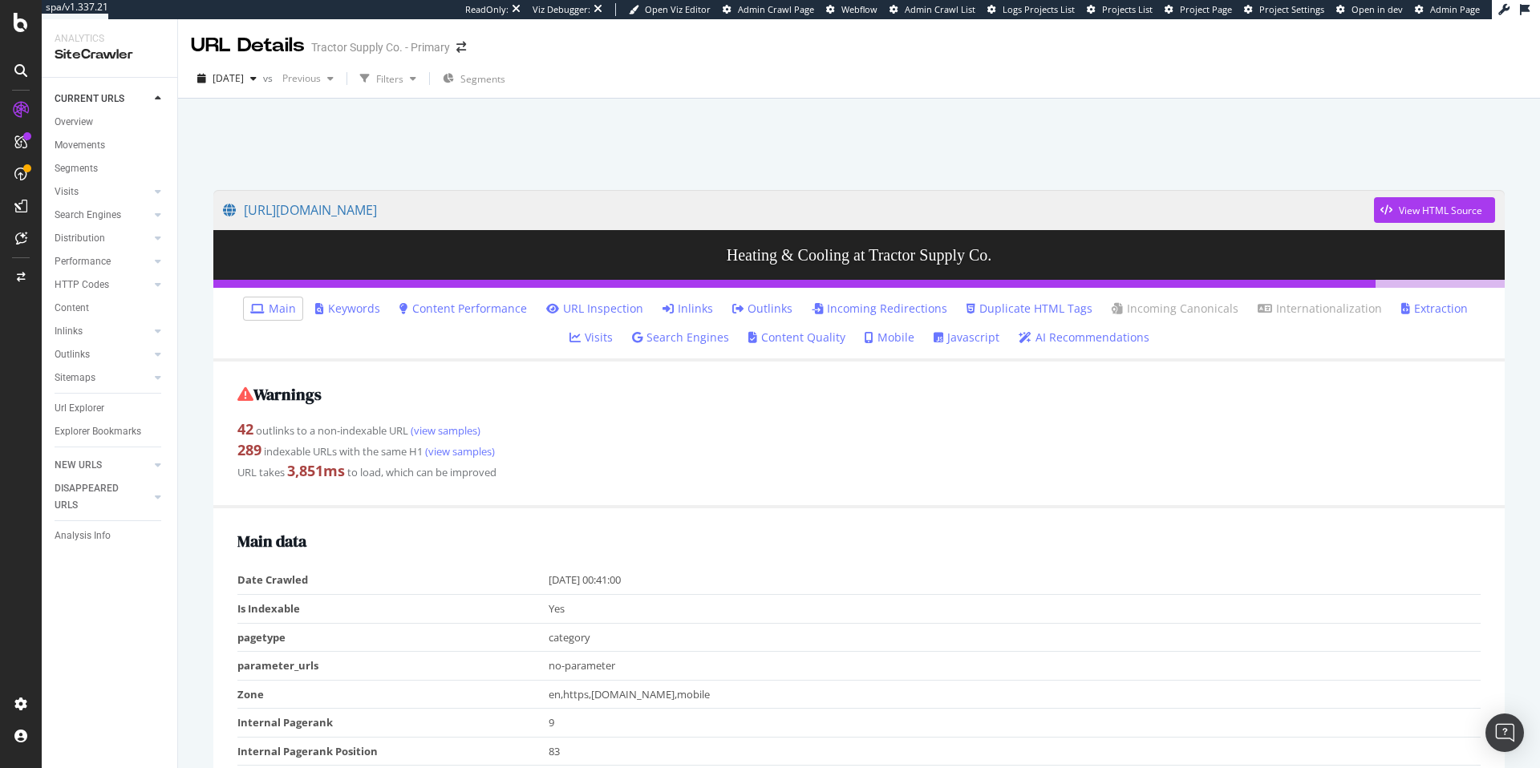
click at [666, 309] on link "Inlinks" at bounding box center [687, 309] width 51 height 16
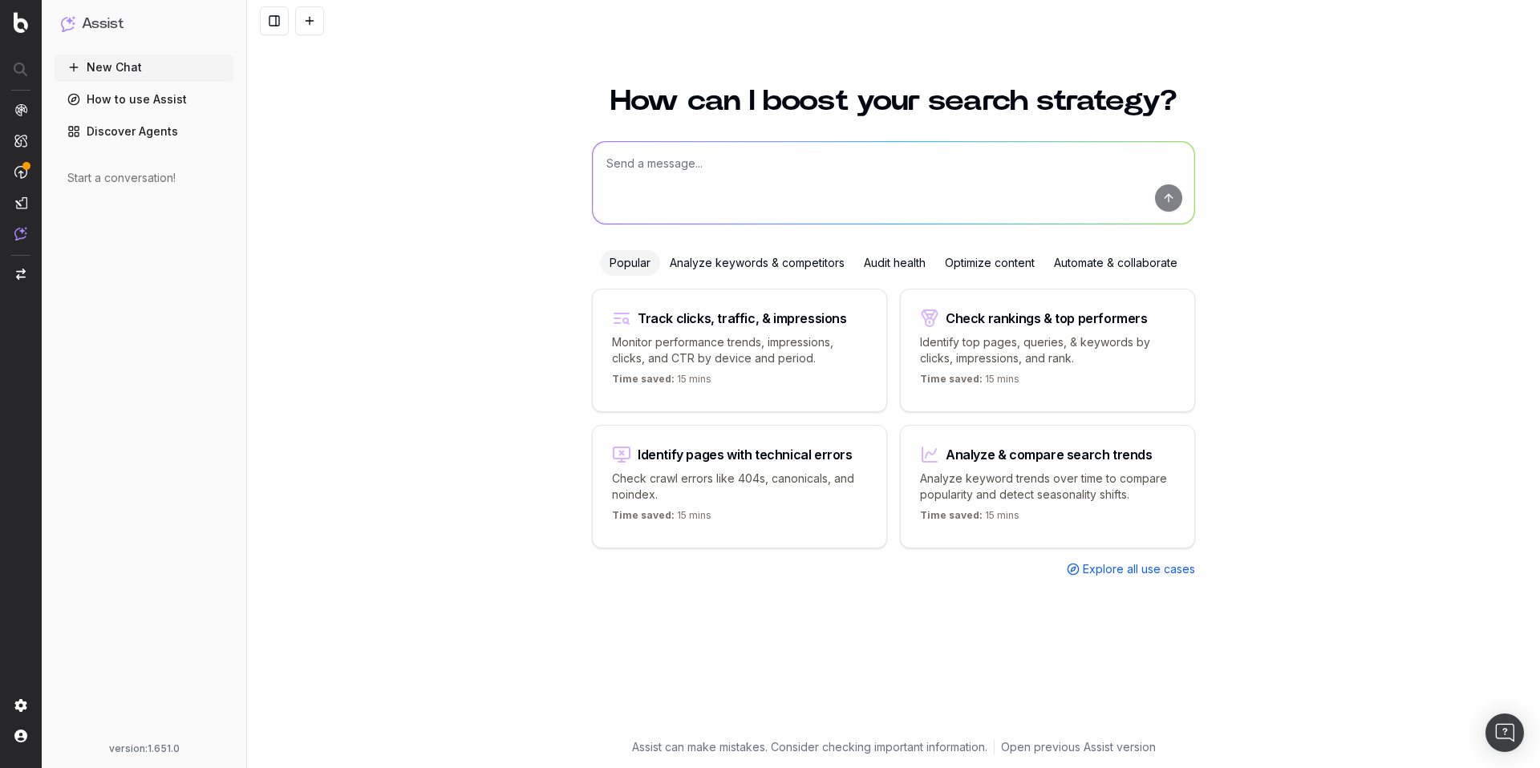
click at [690, 166] on textarea at bounding box center [893, 183] width 601 height 82
paste textarea "[URL][DOMAIN_NAME]"
click at [774, 165] on textarea "what is the shortest link path tohttps://[DOMAIN_NAME][URL]" at bounding box center [893, 183] width 601 height 82
click at [1130, 162] on textarea "what is the shortest link path to https://www.tractorsupply.com/tsc/category/he…" at bounding box center [893, 183] width 601 height 82
type textarea "what is the shortest link path to https://www.tractorsupply.com/tsc/category/he…"
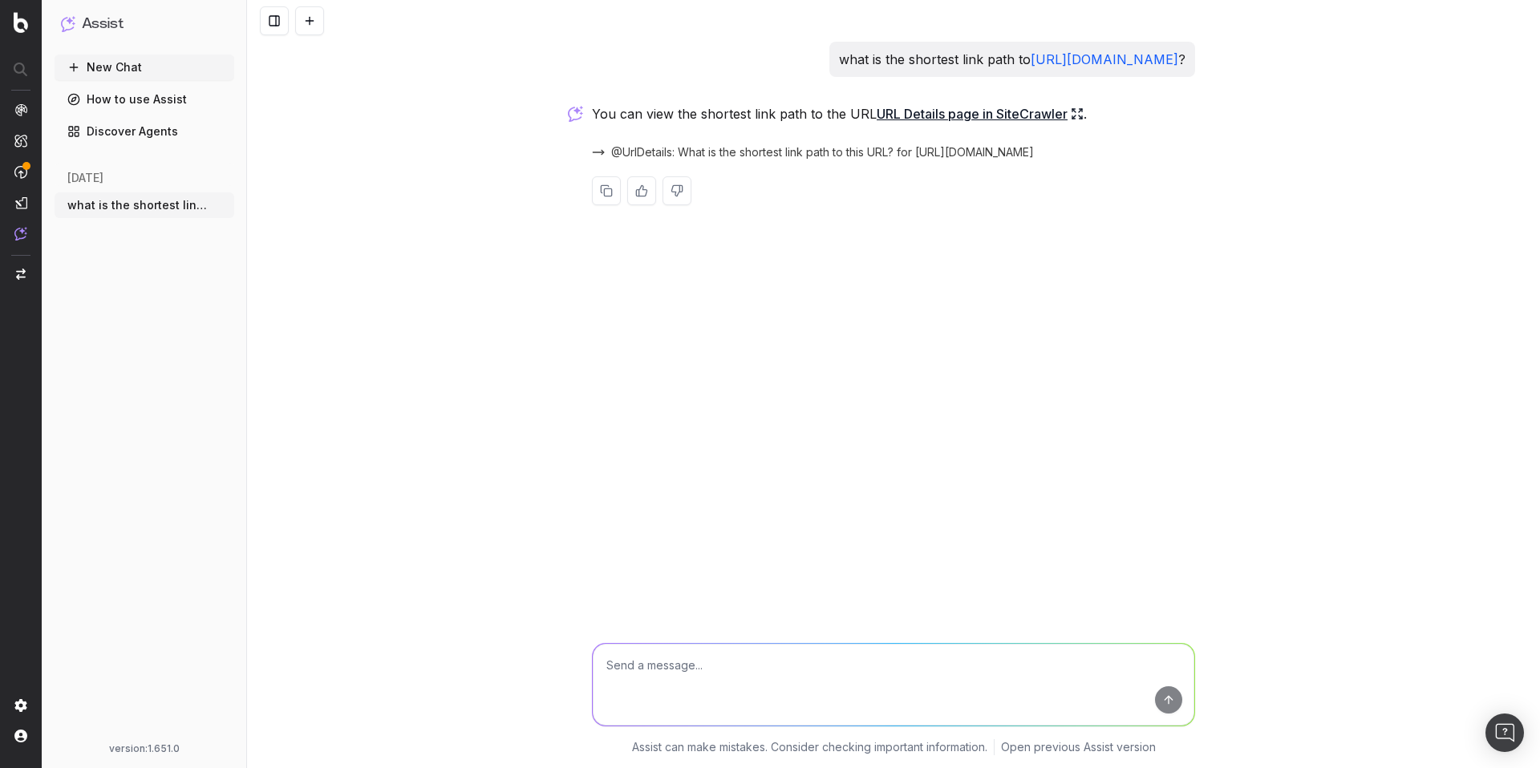
click at [973, 118] on link "URL Details page in SiteCrawler" at bounding box center [979, 114] width 207 height 22
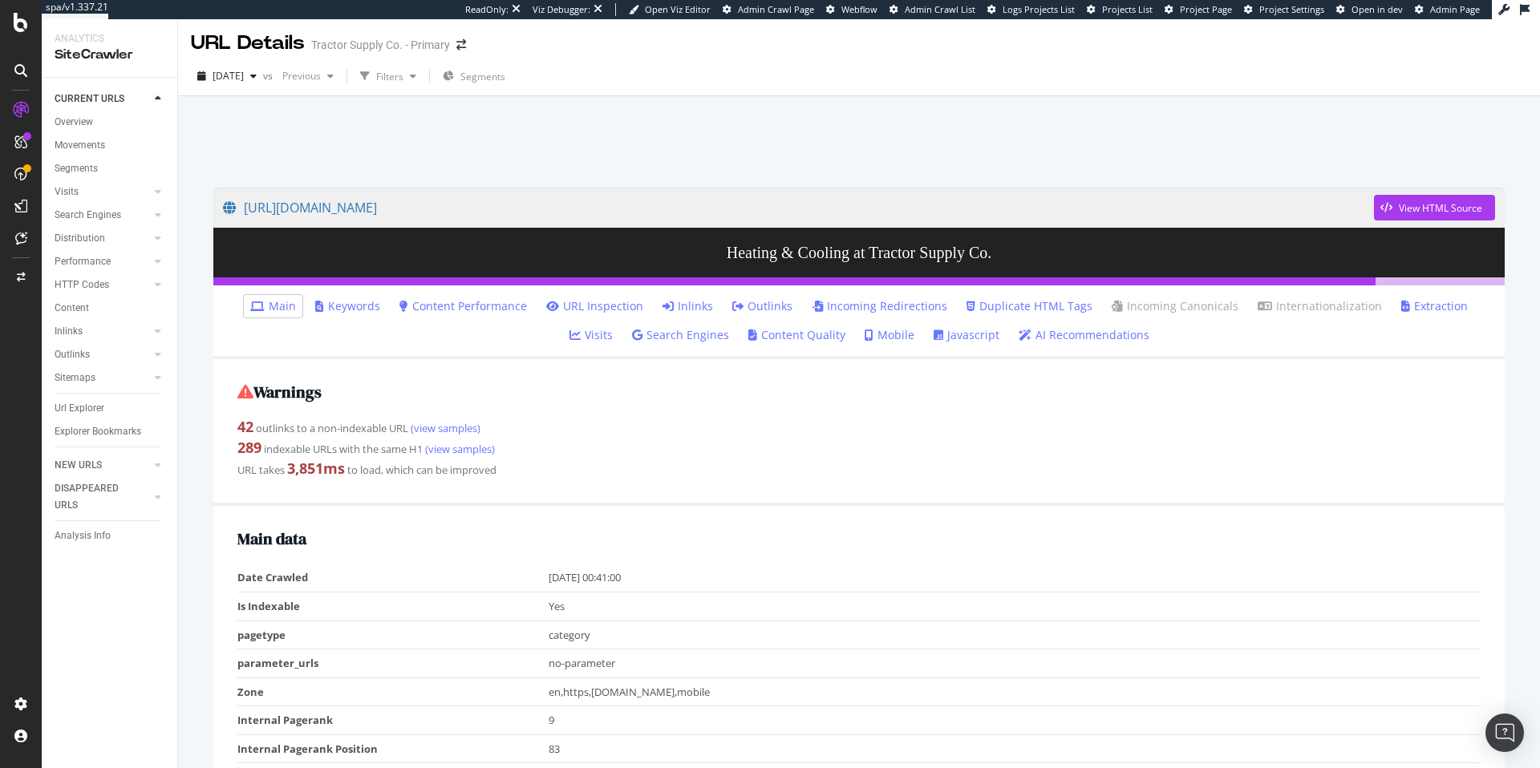
scroll to position [3, 0]
